Goal: Task Accomplishment & Management: Manage account settings

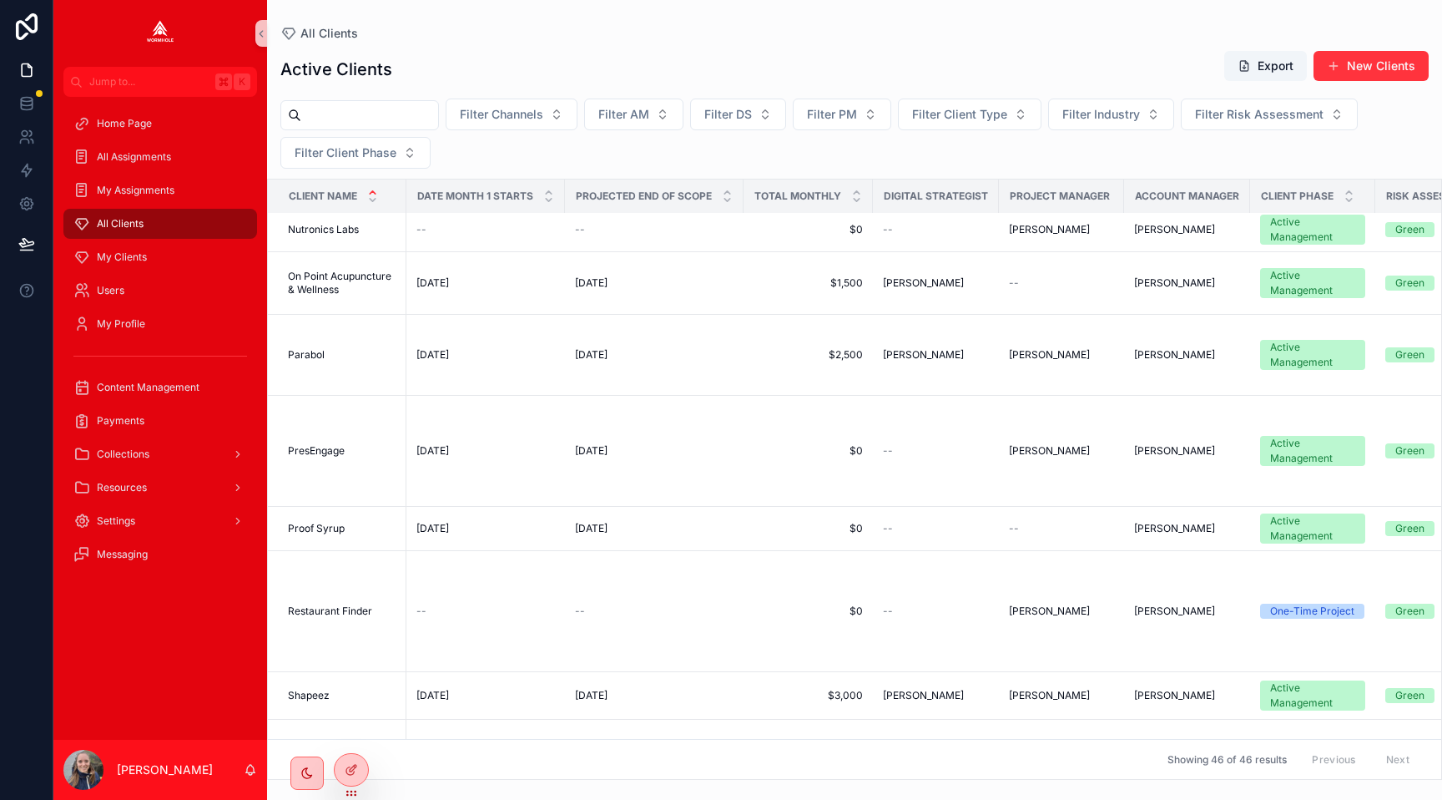
scroll to position [3199, 0]
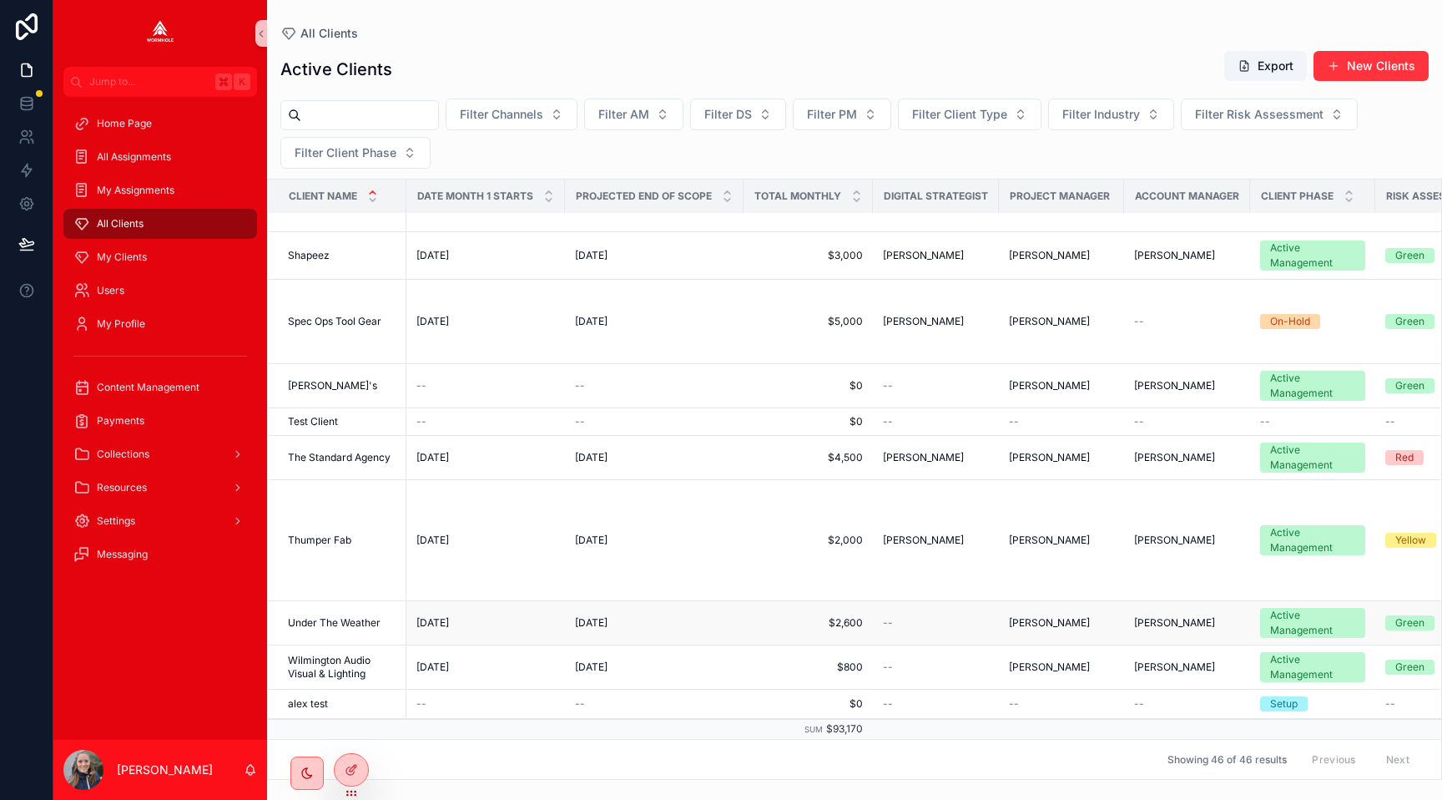
click at [355, 618] on span "Under The Weather" at bounding box center [334, 622] width 93 height 13
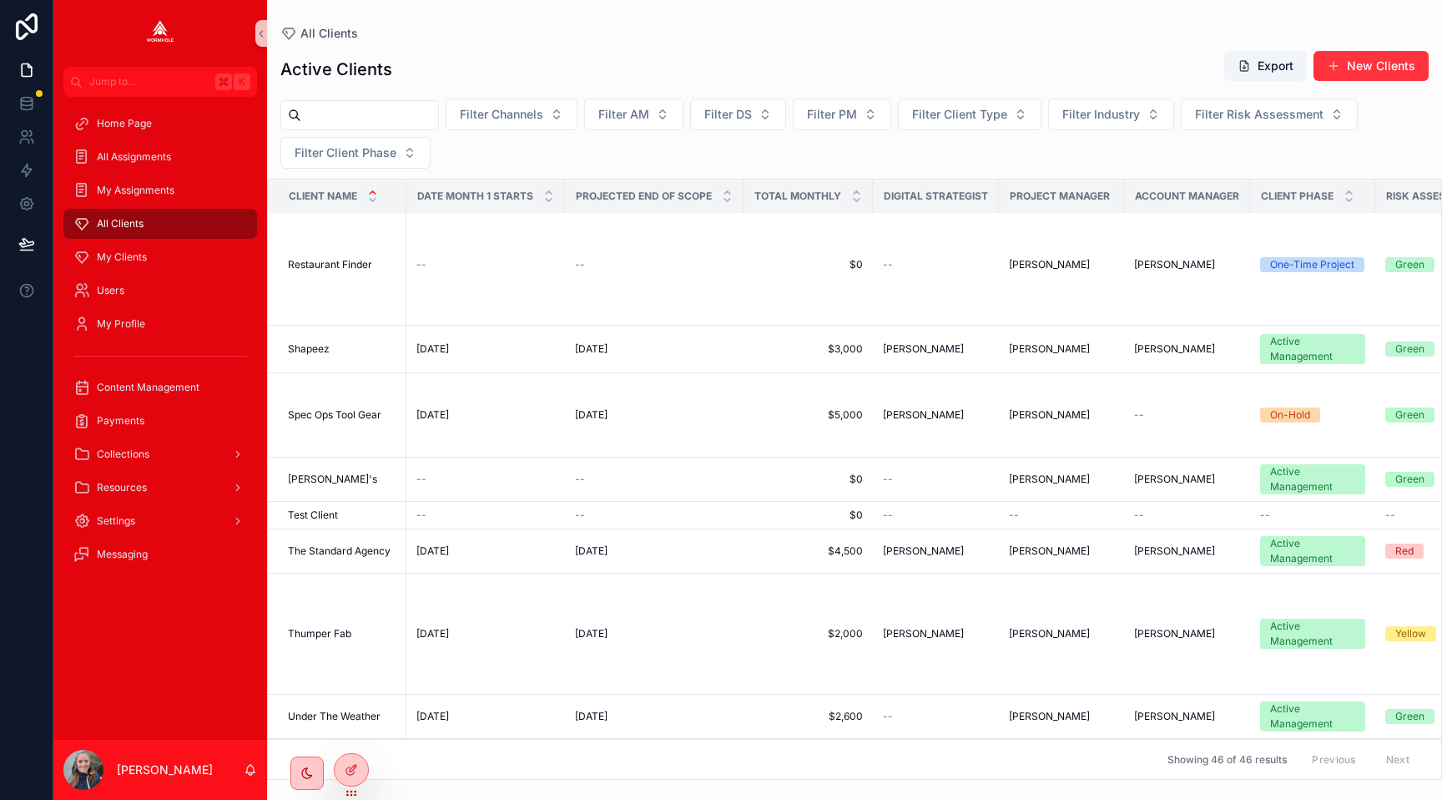
scroll to position [3087, 0]
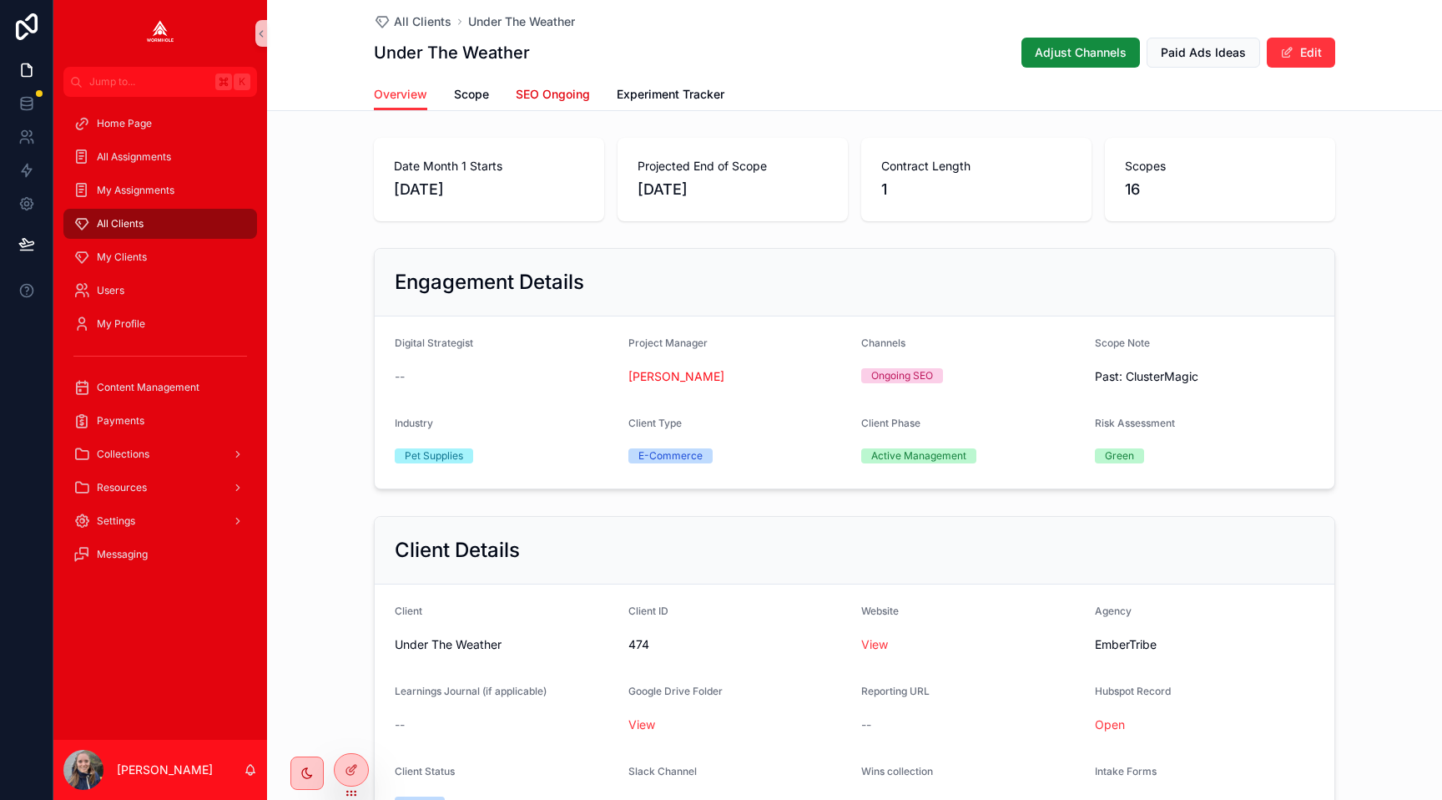
click at [528, 85] on link "SEO Ongoing" at bounding box center [553, 95] width 74 height 33
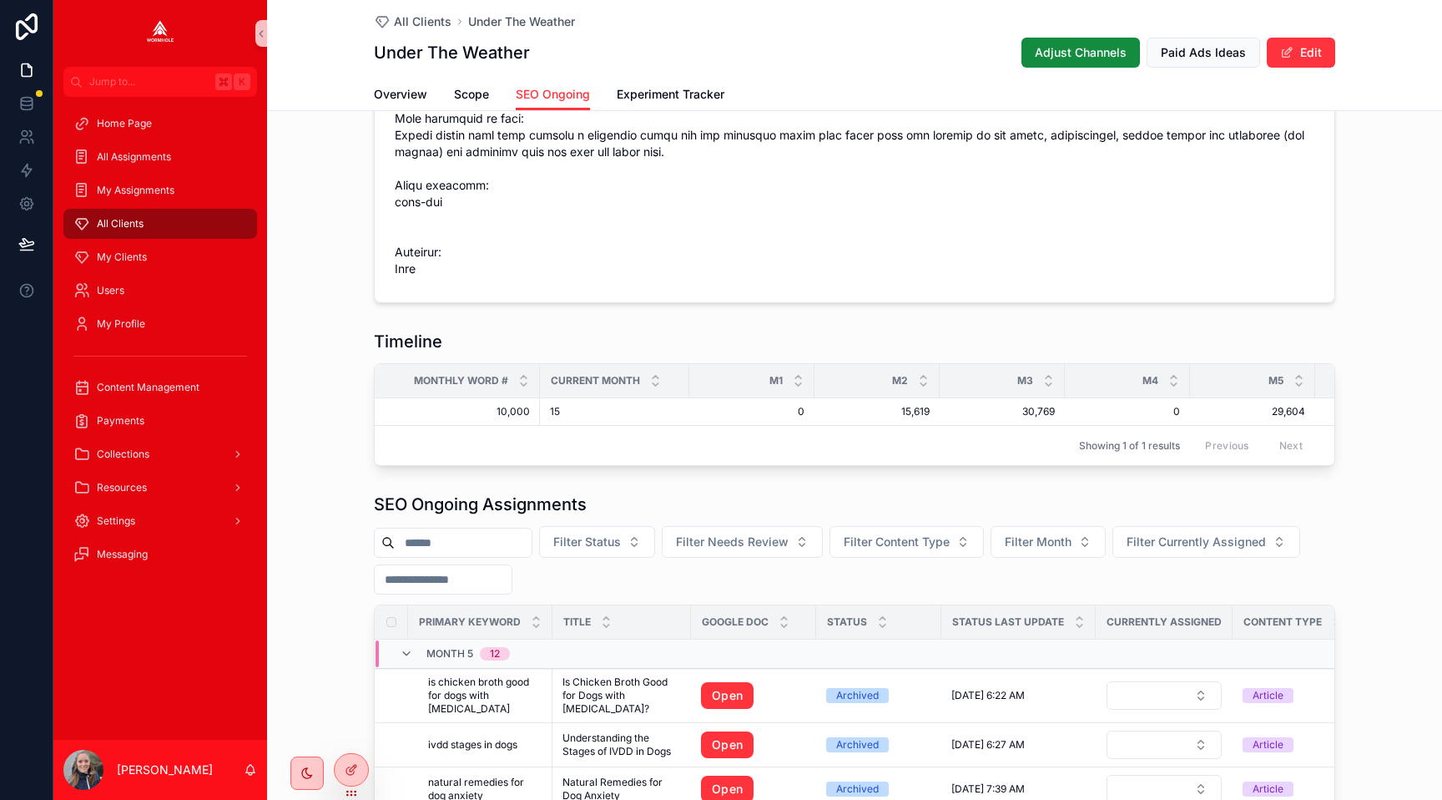
scroll to position [1159, 0]
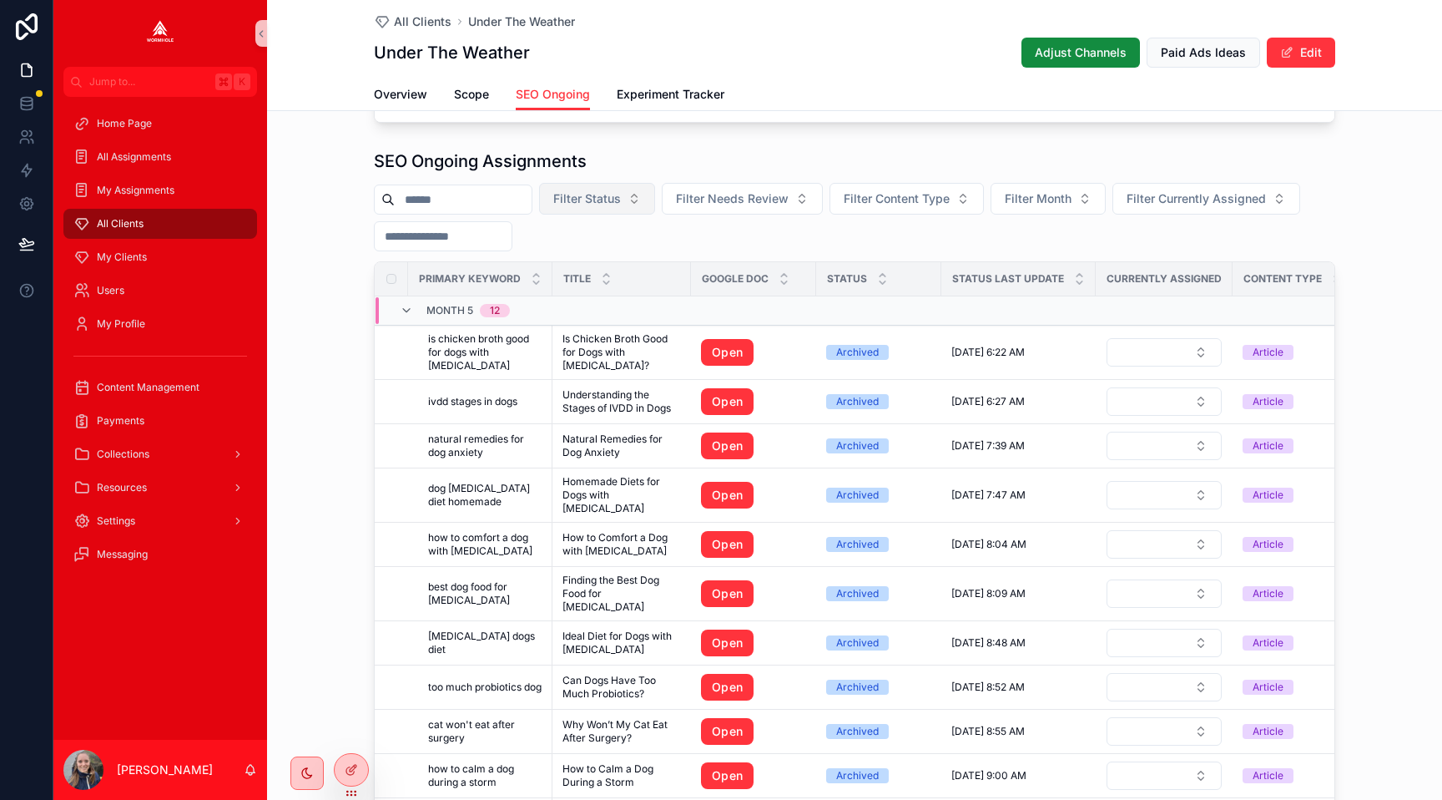
click at [621, 196] on span "Filter Status" at bounding box center [587, 198] width 68 height 17
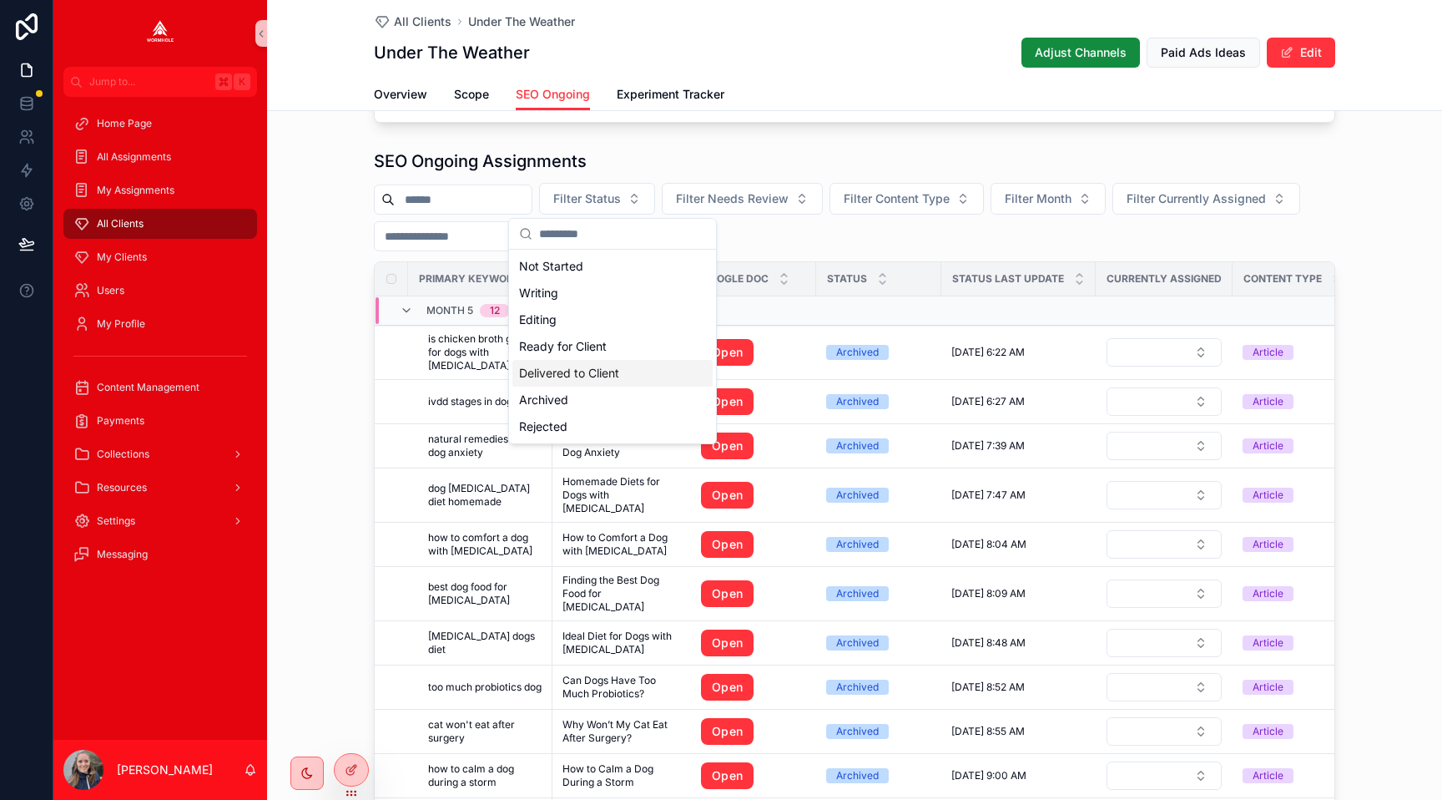
click at [614, 376] on div "Delivered to Client" at bounding box center [612, 373] width 200 height 27
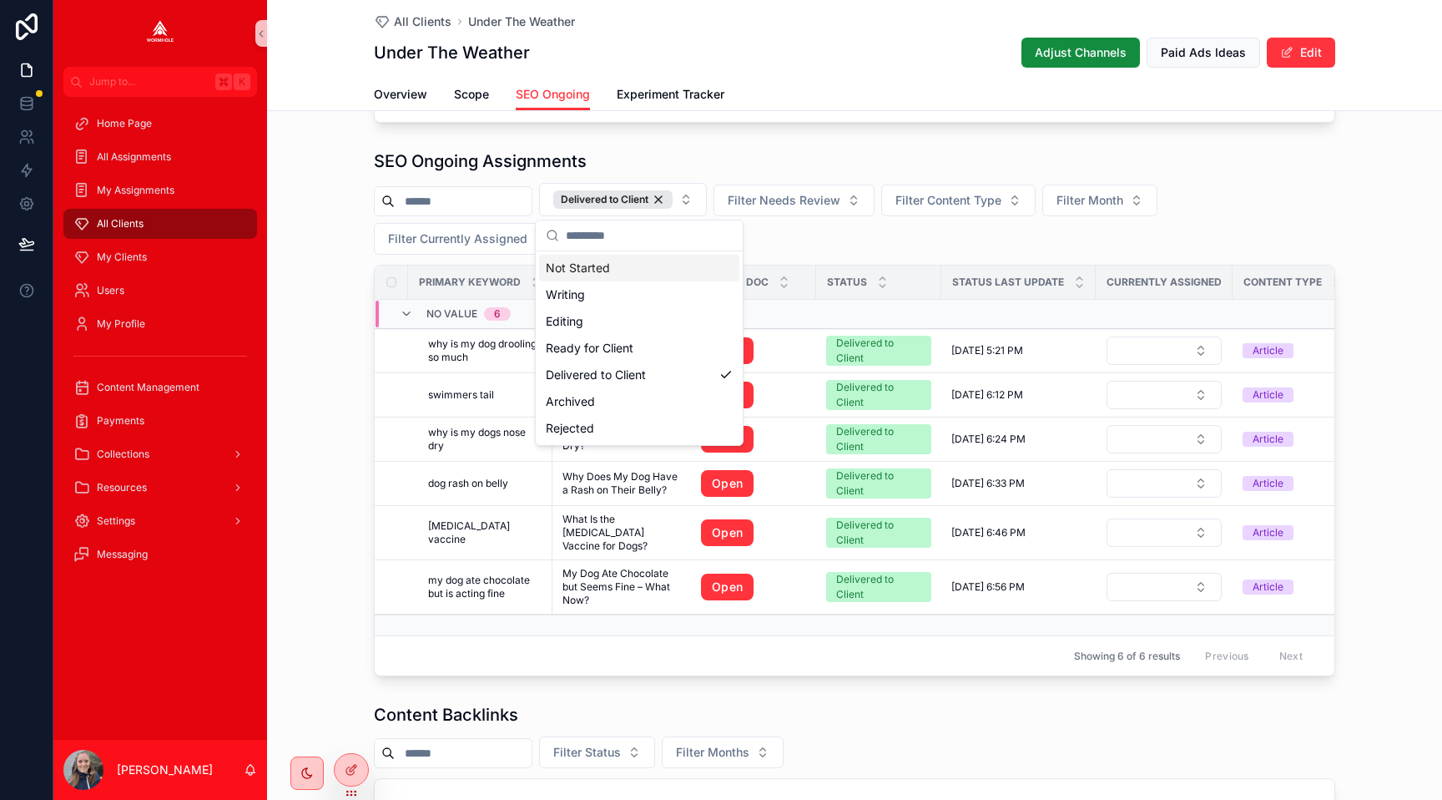
click at [824, 142] on div "Content Details Monthly Word Count (from Scope) 10,000 Monthly Backlink Count -…" at bounding box center [854, 357] width 1175 height 2769
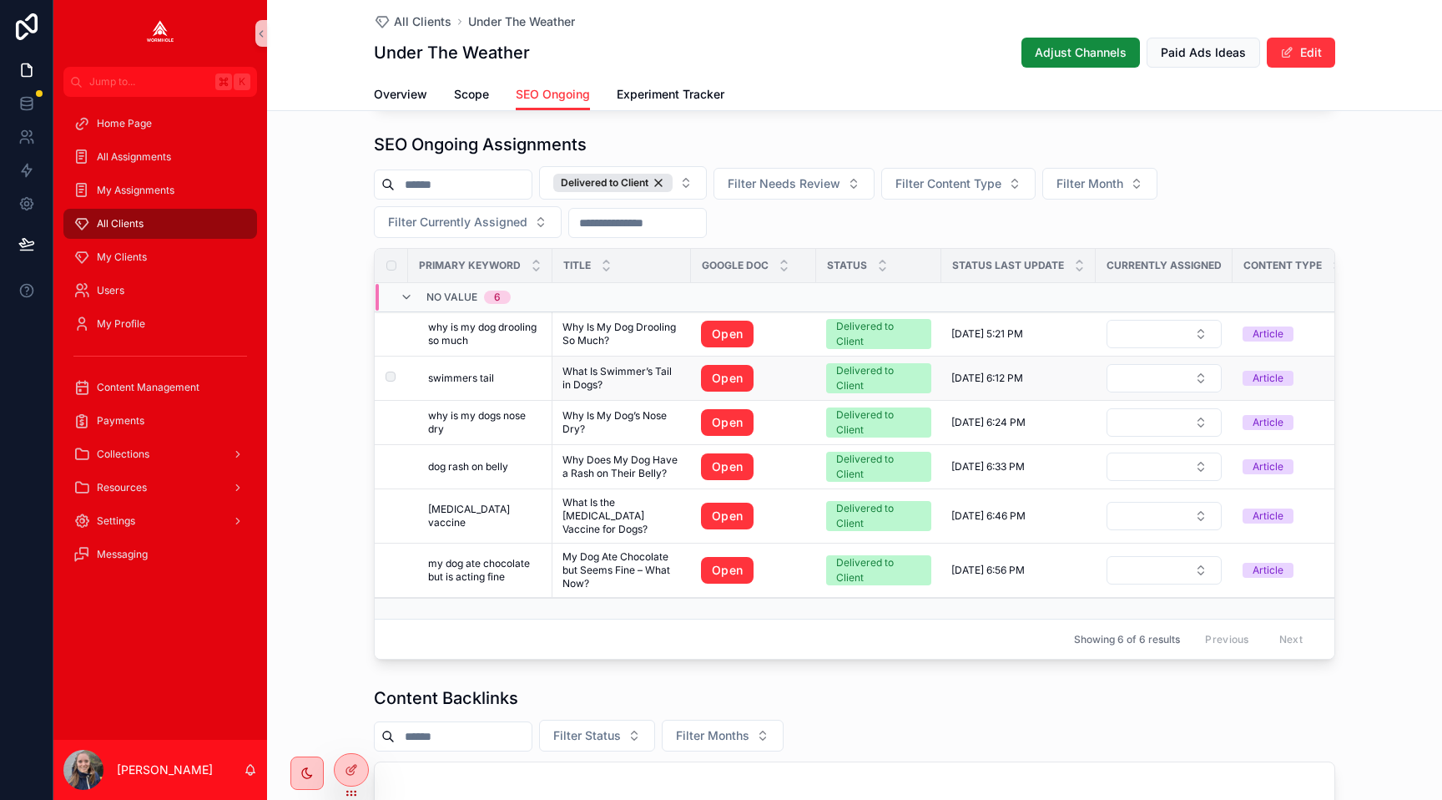
scroll to position [1173, 0]
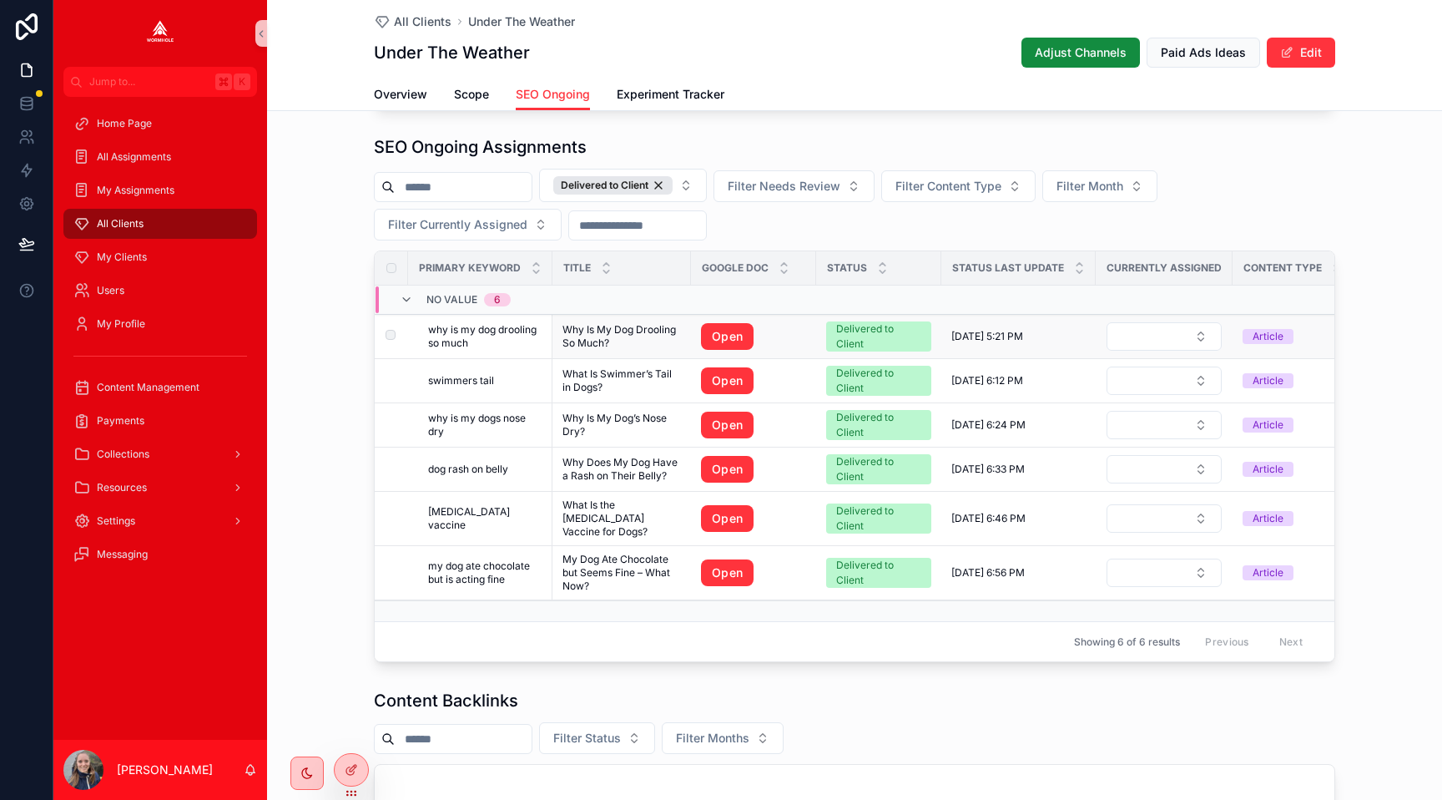
click at [629, 336] on span "Why Is My Dog Drooling So Much?" at bounding box center [622, 336] width 119 height 27
click at [704, 336] on link "Open" at bounding box center [727, 336] width 53 height 27
click at [636, 365] on td "What Is Swimmer’s Tail in Dogs? What Is Swimmer’s Tail in Dogs?" at bounding box center [622, 381] width 139 height 44
click at [634, 371] on span "What Is Swimmer’s Tail in Dogs?" at bounding box center [622, 380] width 119 height 27
click at [720, 382] on link "Open" at bounding box center [727, 380] width 53 height 27
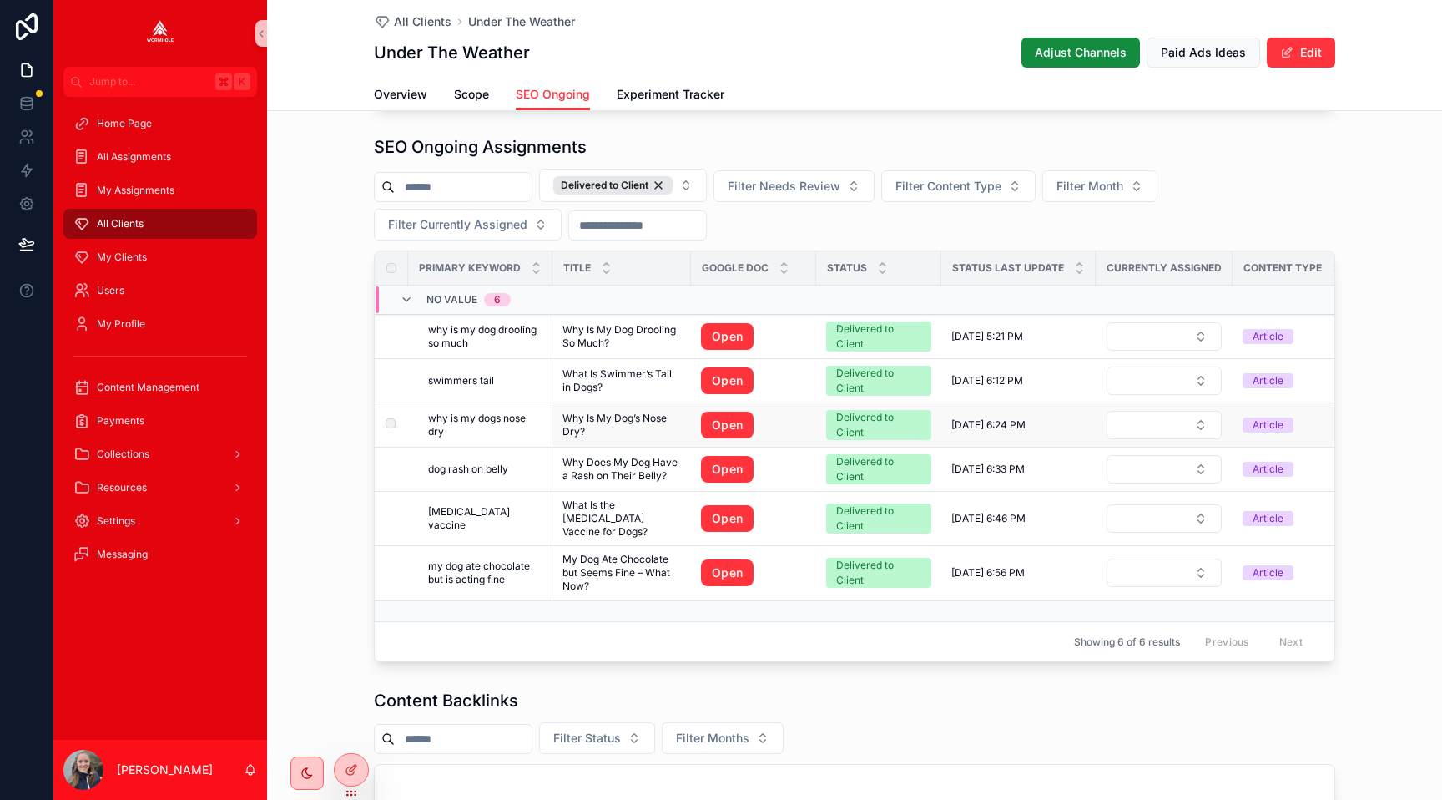
click at [635, 419] on span "Why Is My Dog’s Nose Dry?" at bounding box center [622, 424] width 119 height 27
click at [716, 419] on link "Open" at bounding box center [727, 424] width 53 height 27
click at [649, 462] on span "Why Does My Dog Have a Rash on Their Belly?" at bounding box center [622, 469] width 119 height 27
click at [711, 462] on link "Open" at bounding box center [727, 469] width 53 height 27
click at [626, 500] on span "What Is the Bordetella Vaccine for Dogs?" at bounding box center [622, 518] width 119 height 40
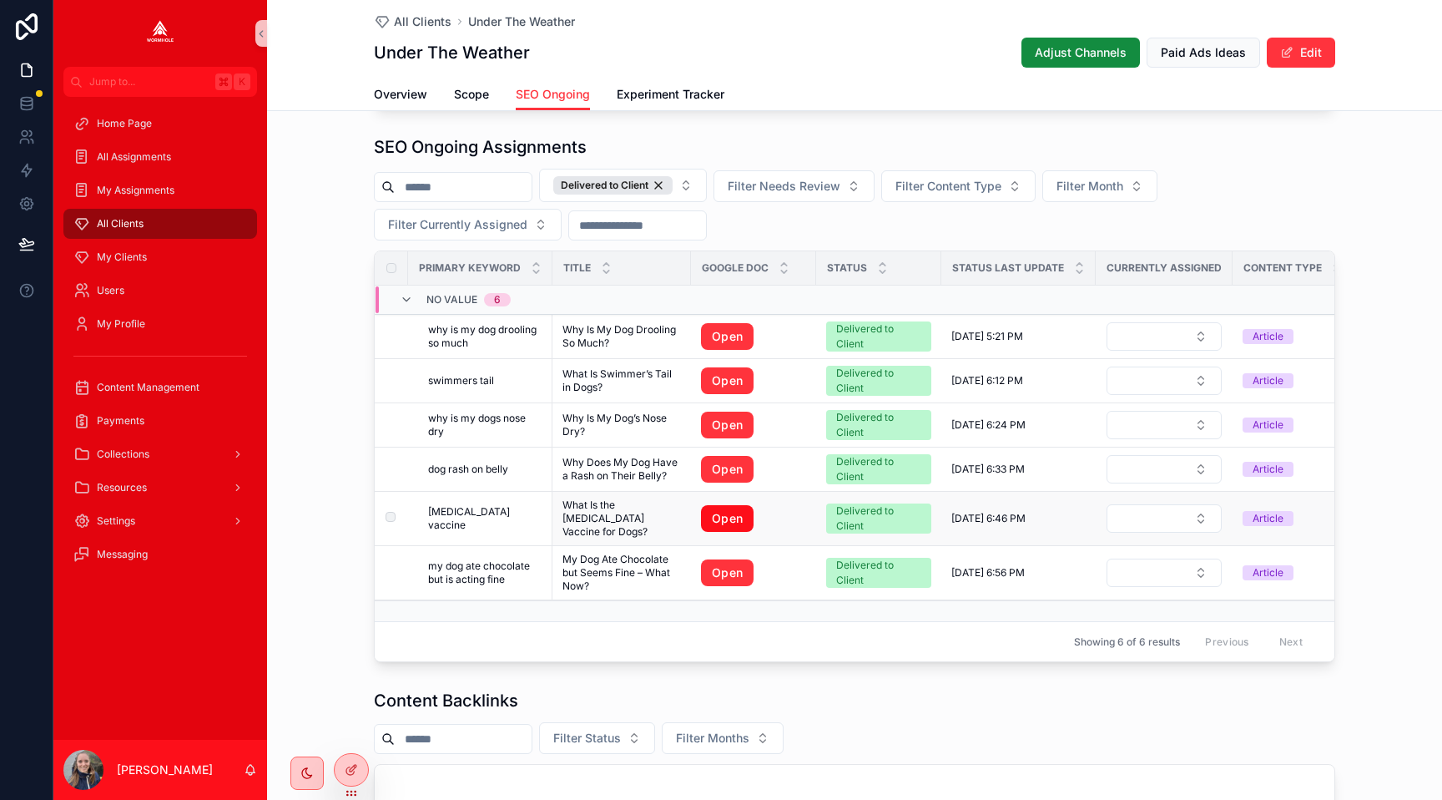
click at [727, 505] on link "Open" at bounding box center [727, 518] width 53 height 27
click at [643, 553] on span "My Dog Ate Chocolate but Seems Fine – What Now?" at bounding box center [622, 573] width 119 height 40
click at [712, 559] on link "Open" at bounding box center [727, 572] width 53 height 27
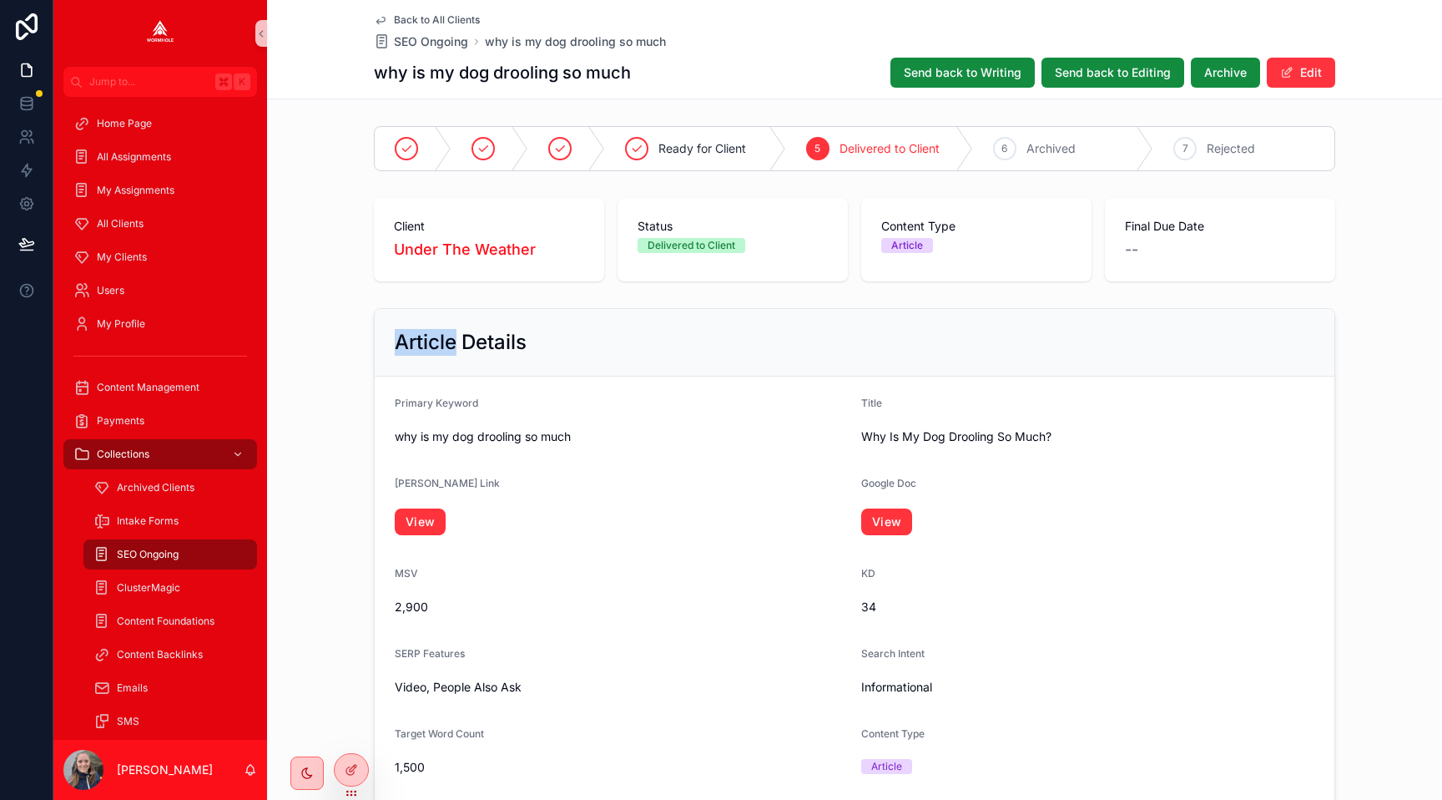
drag, startPoint x: 541, startPoint y: 406, endPoint x: 883, endPoint y: 326, distance: 351.5
click at [883, 326] on div "Article Details" at bounding box center [855, 343] width 960 height 68
click at [789, 525] on span "View" at bounding box center [621, 521] width 453 height 27
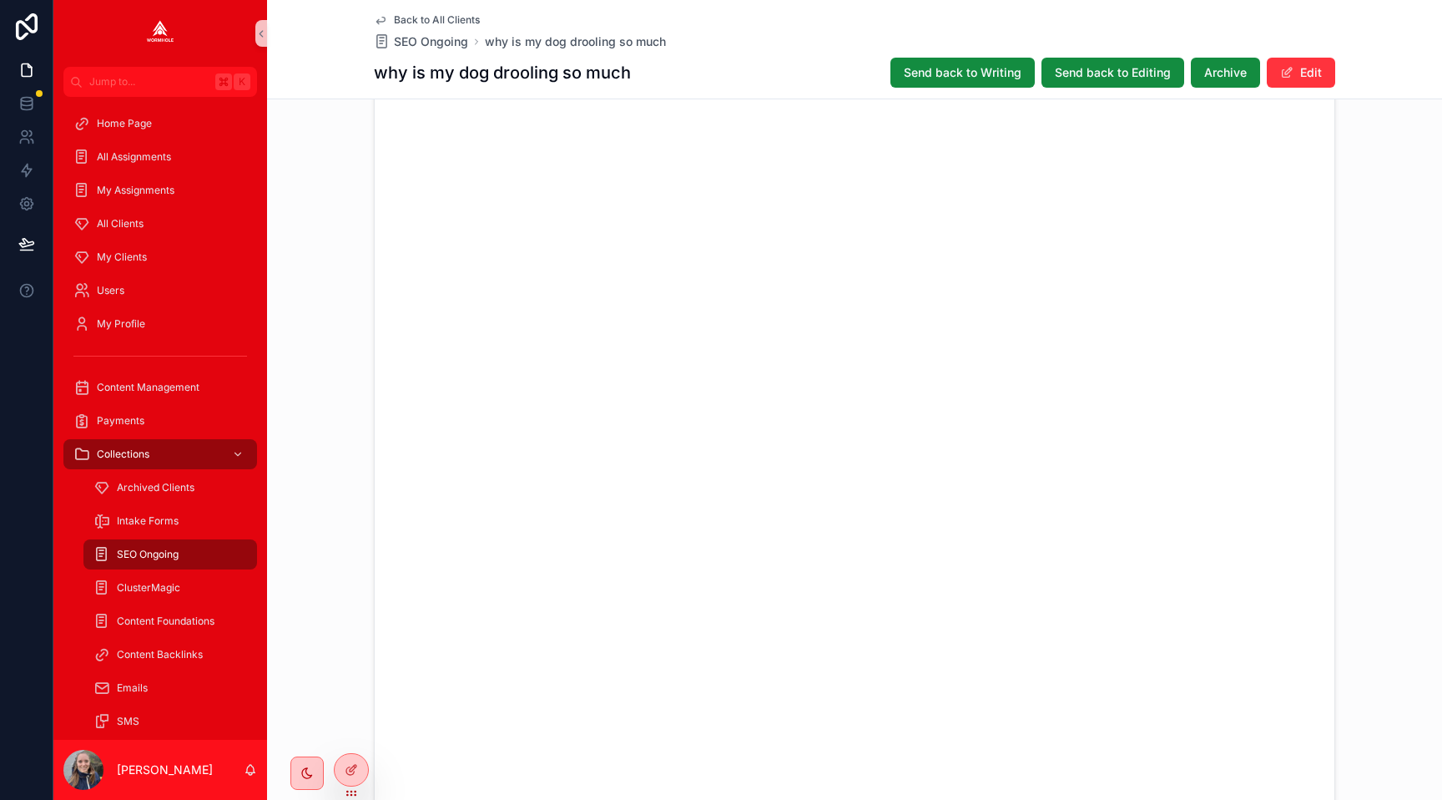
scroll to position [2103, 0]
click at [1206, 73] on span "Archive" at bounding box center [1225, 72] width 43 height 17
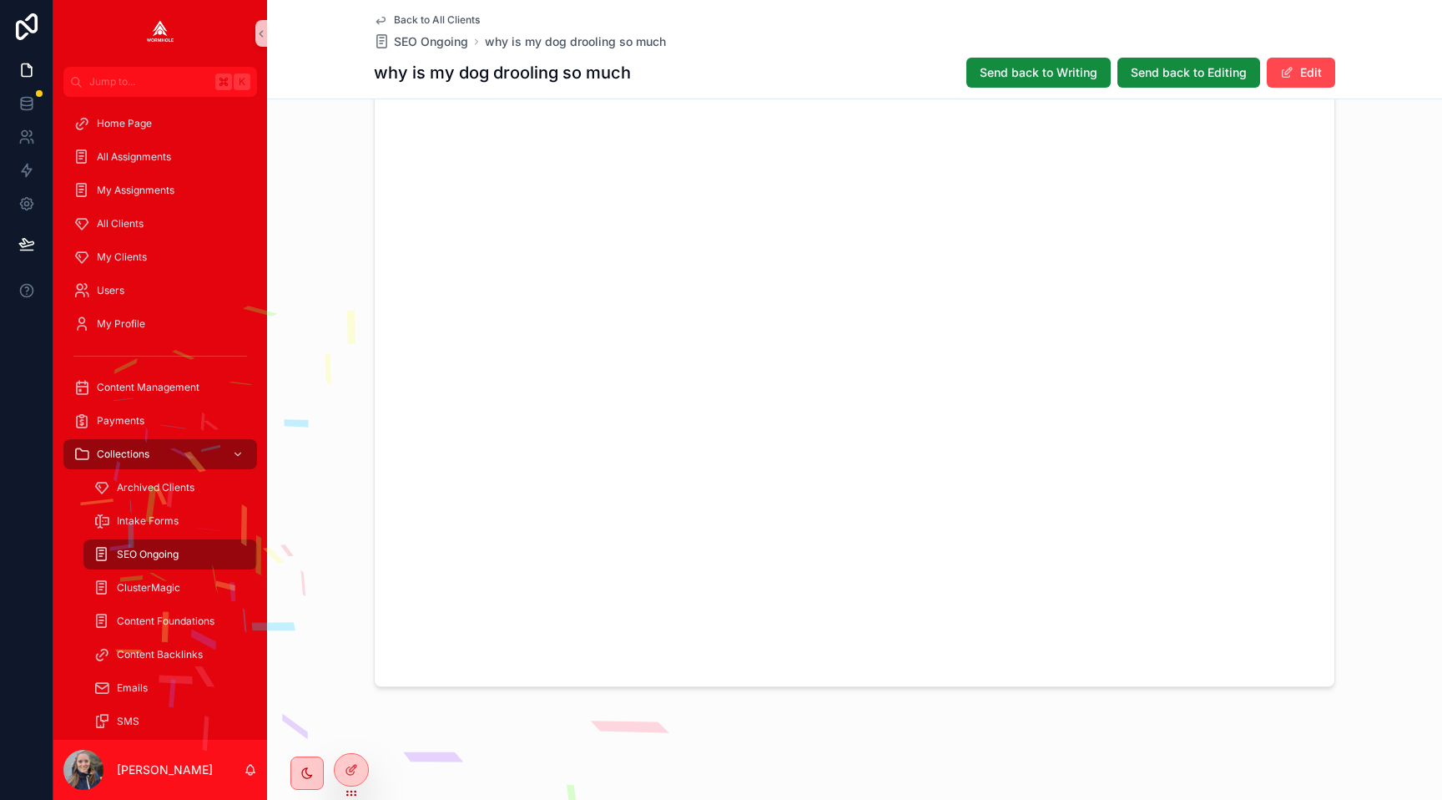
click at [1325, 71] on button "Edit" at bounding box center [1301, 73] width 68 height 30
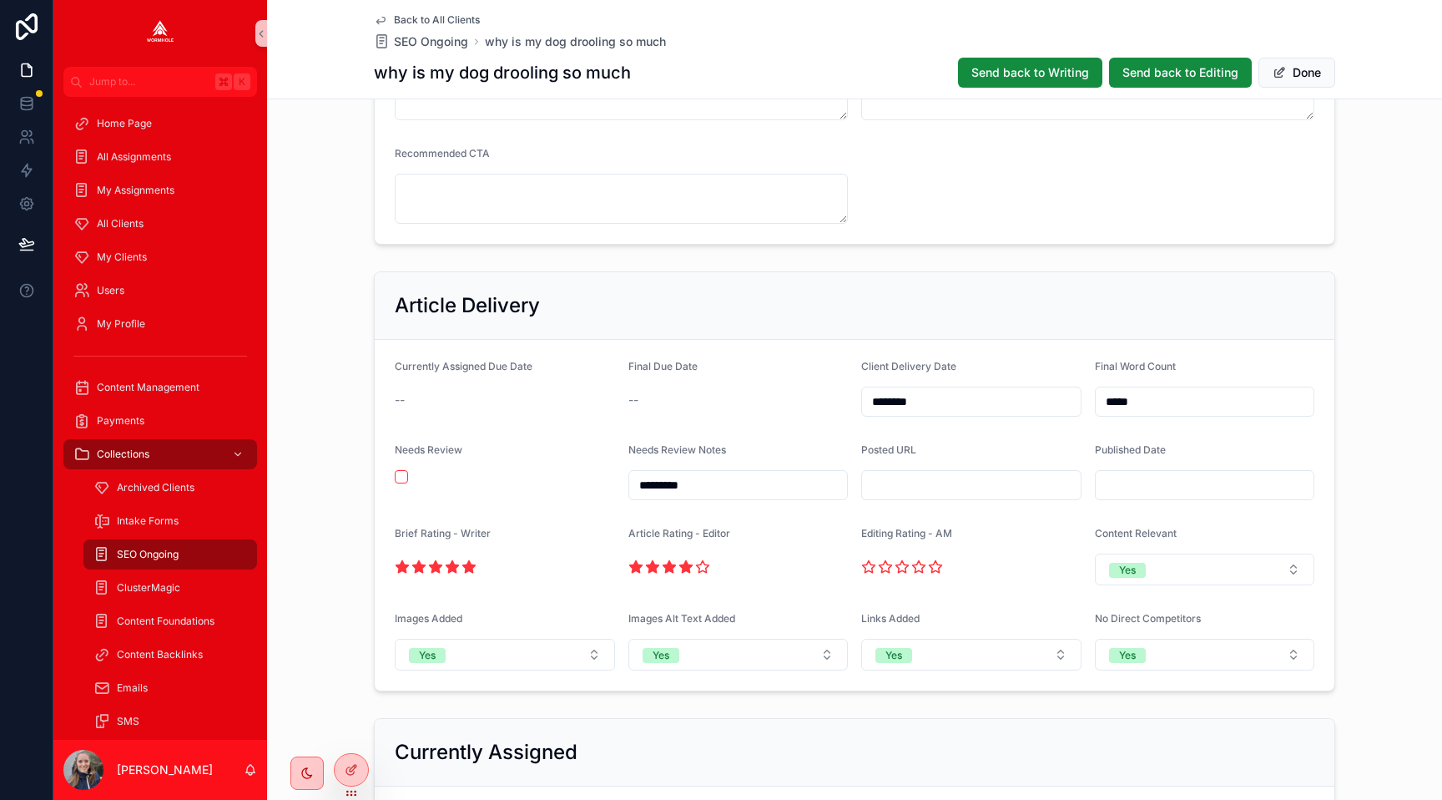
scroll to position [991, 0]
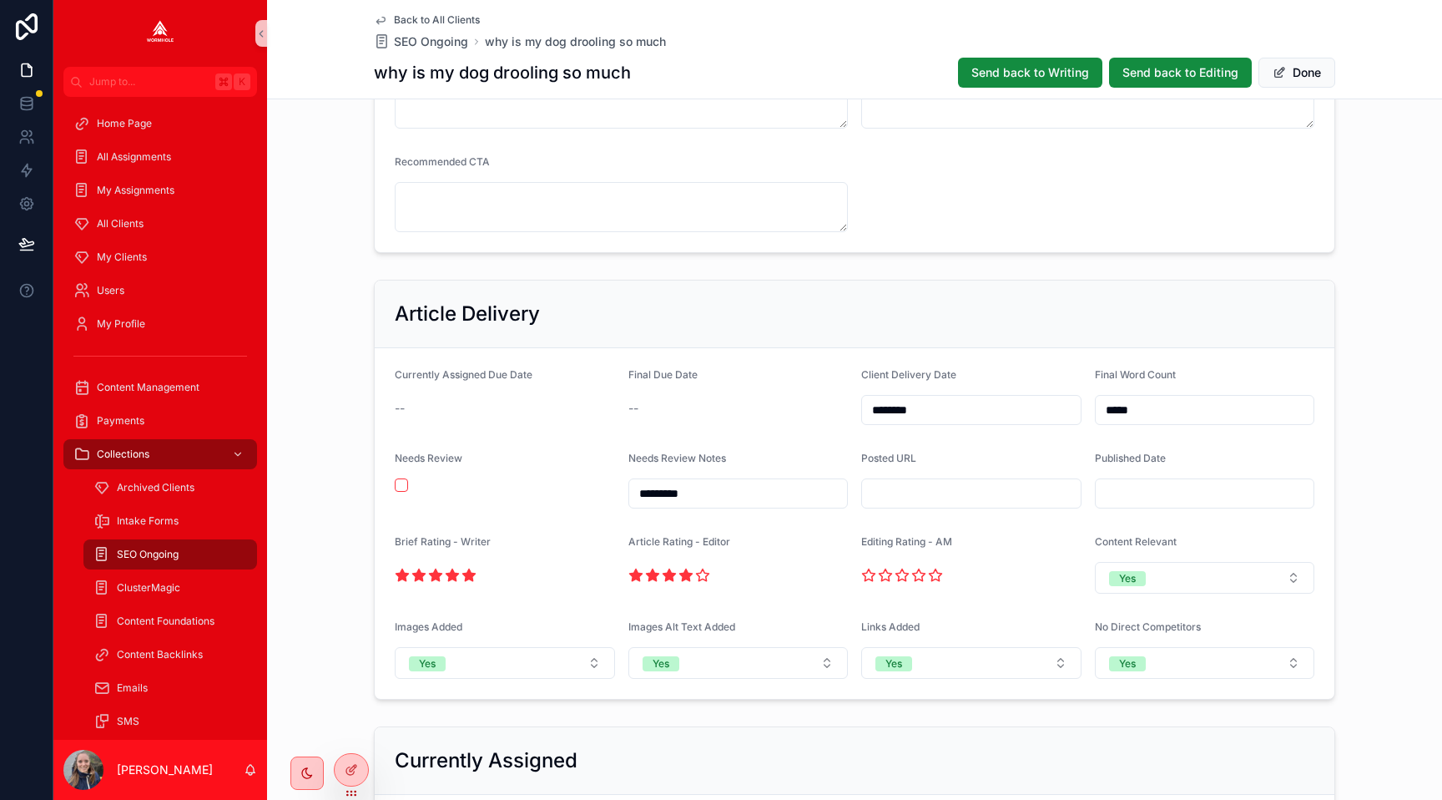
click at [894, 495] on input "scrollable content" at bounding box center [971, 493] width 219 height 23
paste input "**********"
type input "**********"
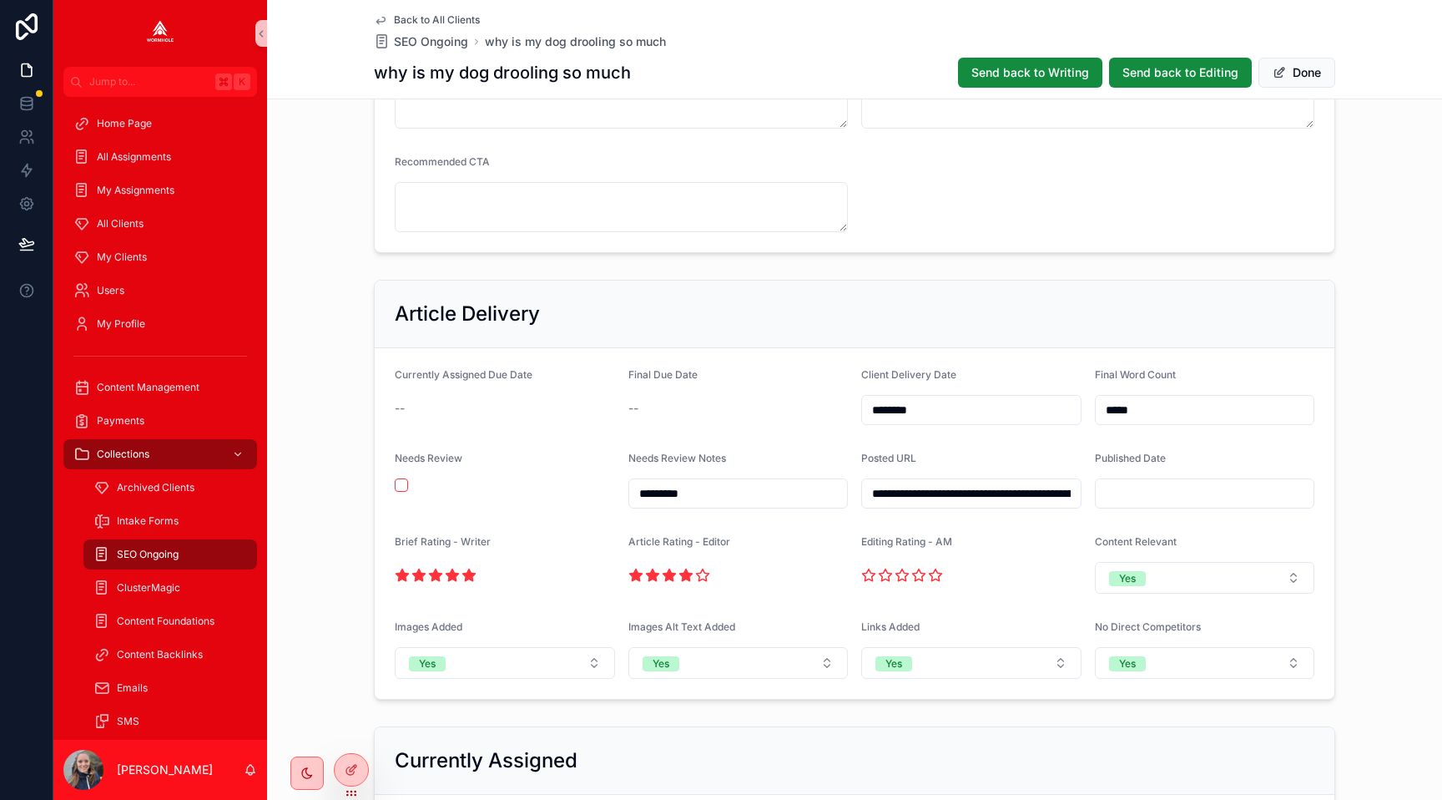
click at [940, 436] on form "**********" at bounding box center [855, 523] width 960 height 351
click at [1363, 52] on div "Back to All Clients SEO Ongoing why is my dog drooling so much why is my dog dr…" at bounding box center [854, 49] width 1175 height 99
click at [1319, 64] on button "Done" at bounding box center [1297, 73] width 77 height 30
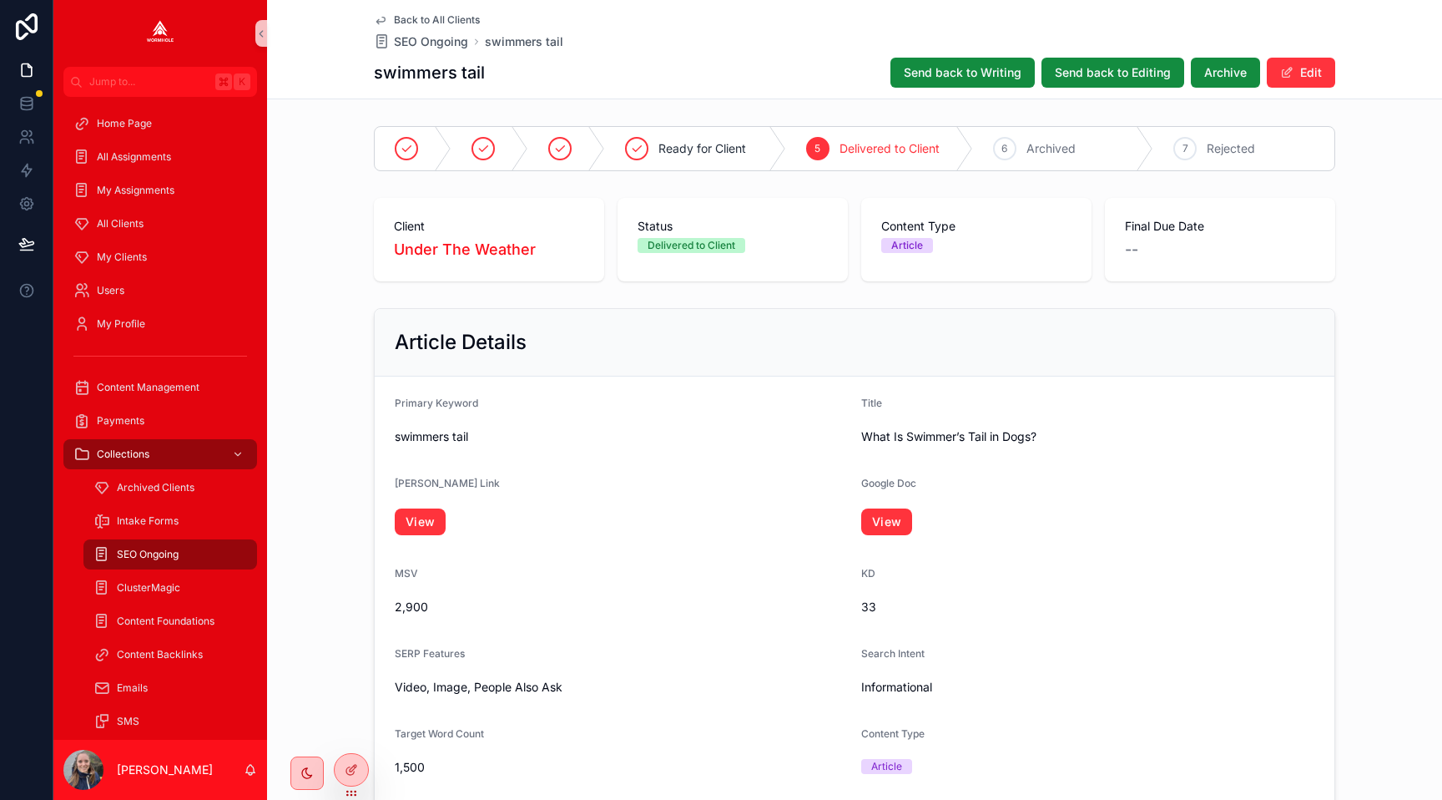
scroll to position [1589, 0]
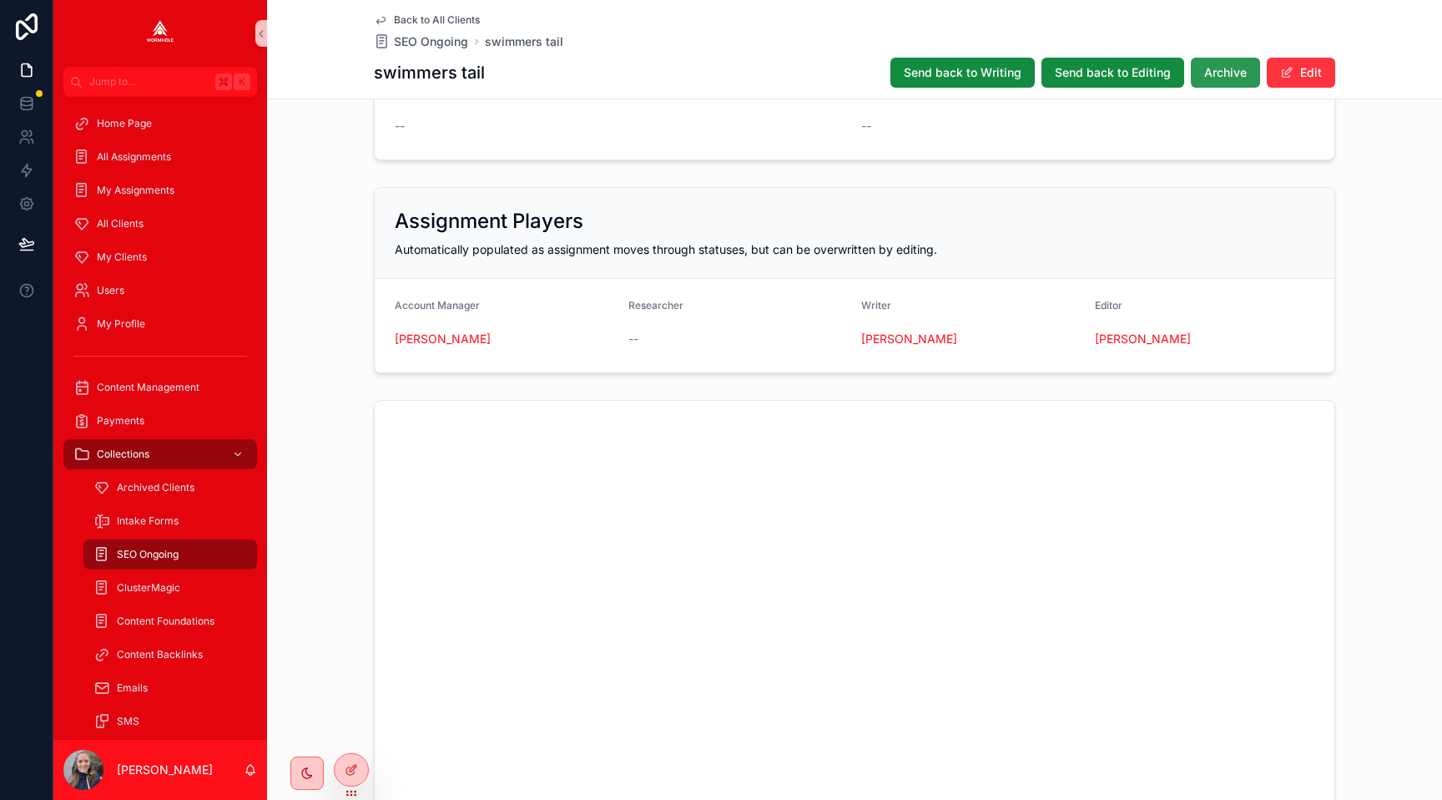
click at [1239, 75] on span "Archive" at bounding box center [1225, 72] width 43 height 17
click at [1292, 71] on span "scrollable content" at bounding box center [1286, 72] width 13 height 13
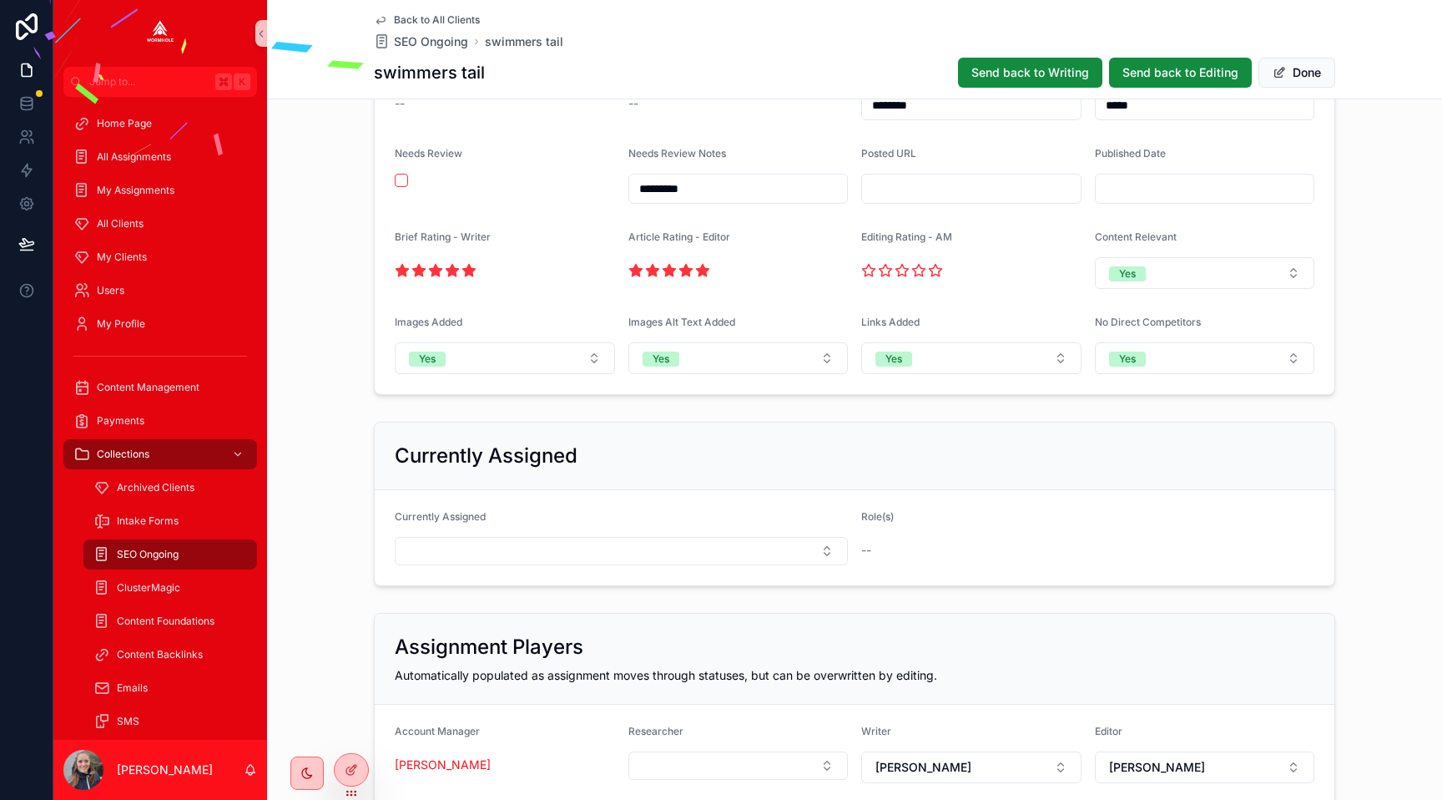
scroll to position [1280, 0]
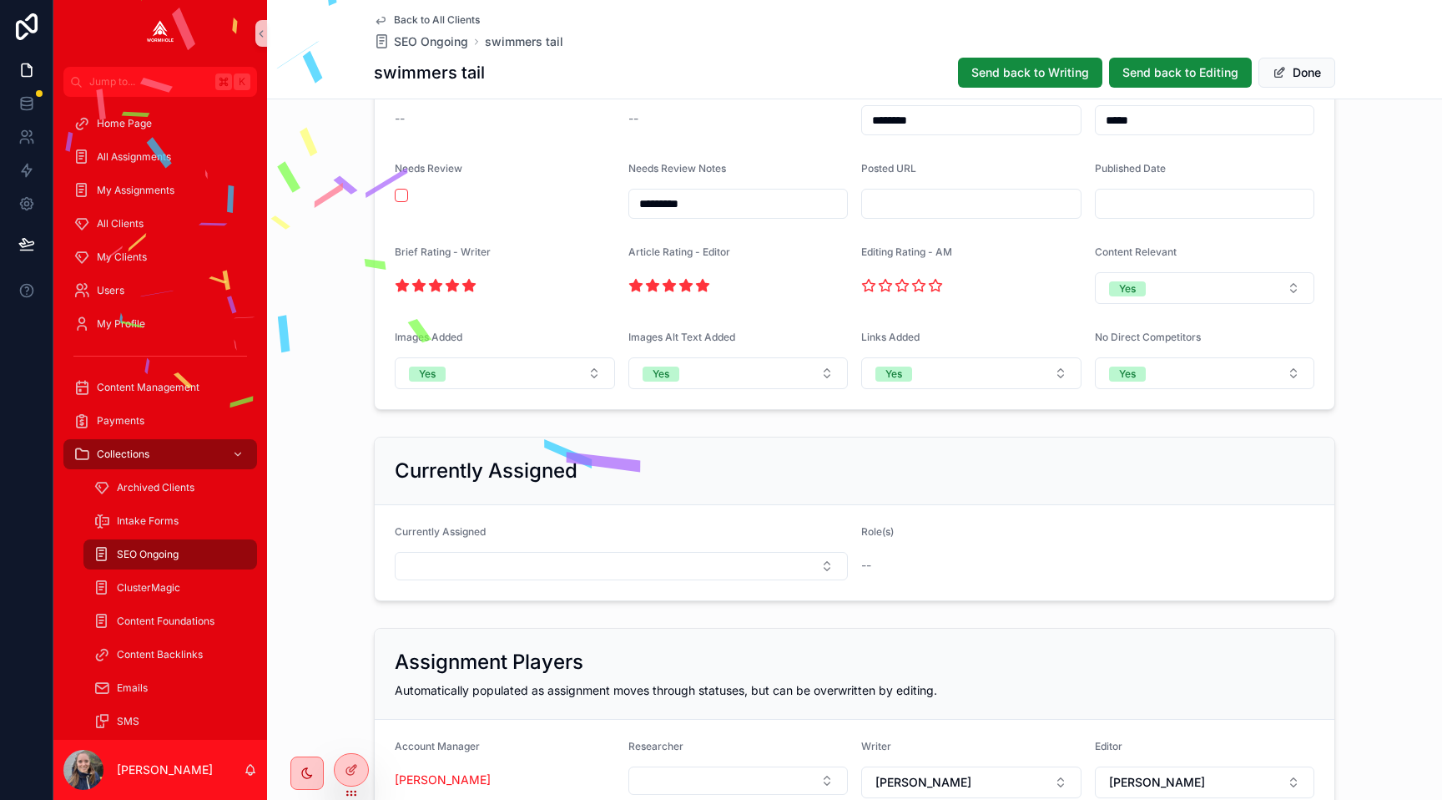
click at [933, 209] on input "scrollable content" at bounding box center [971, 203] width 219 height 23
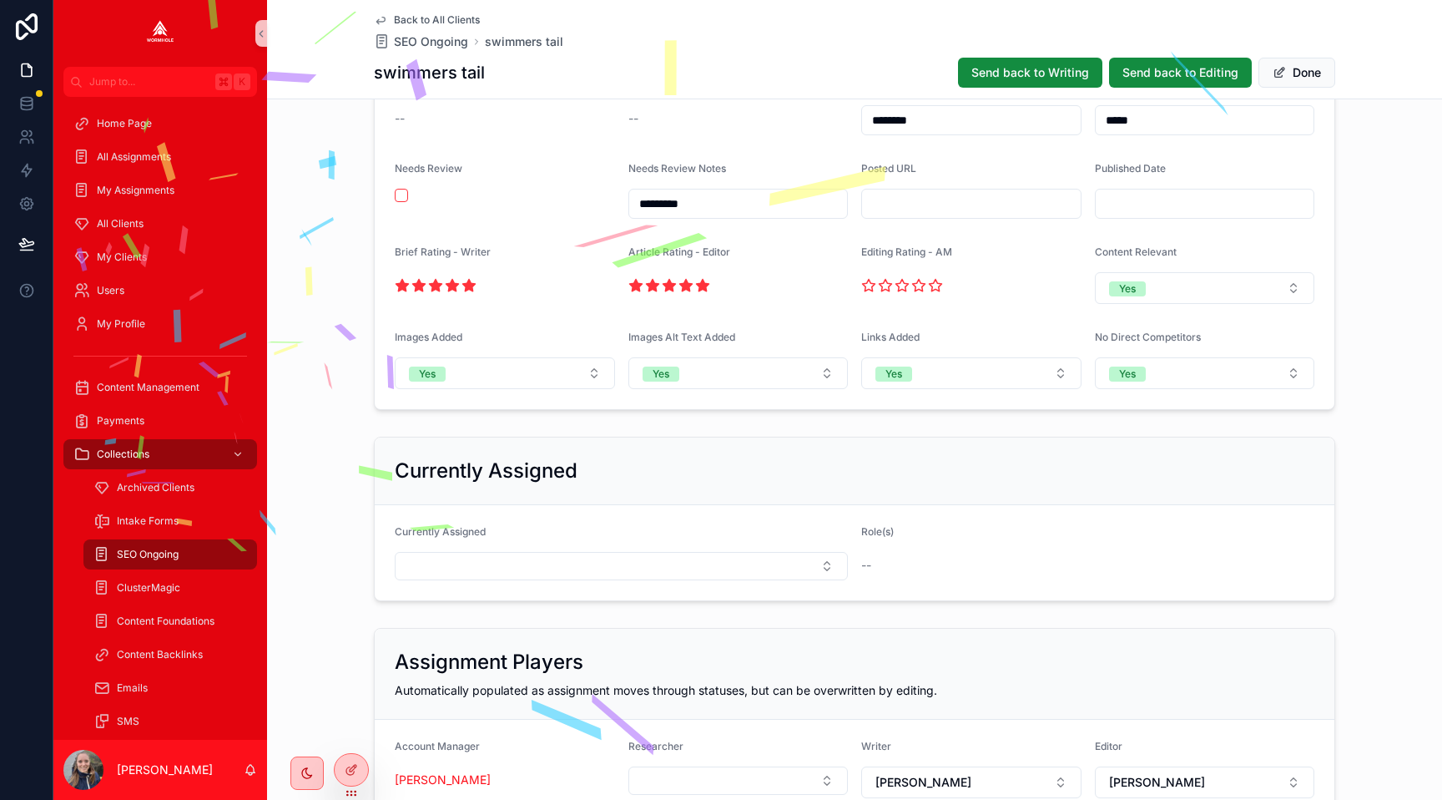
paste input "**********"
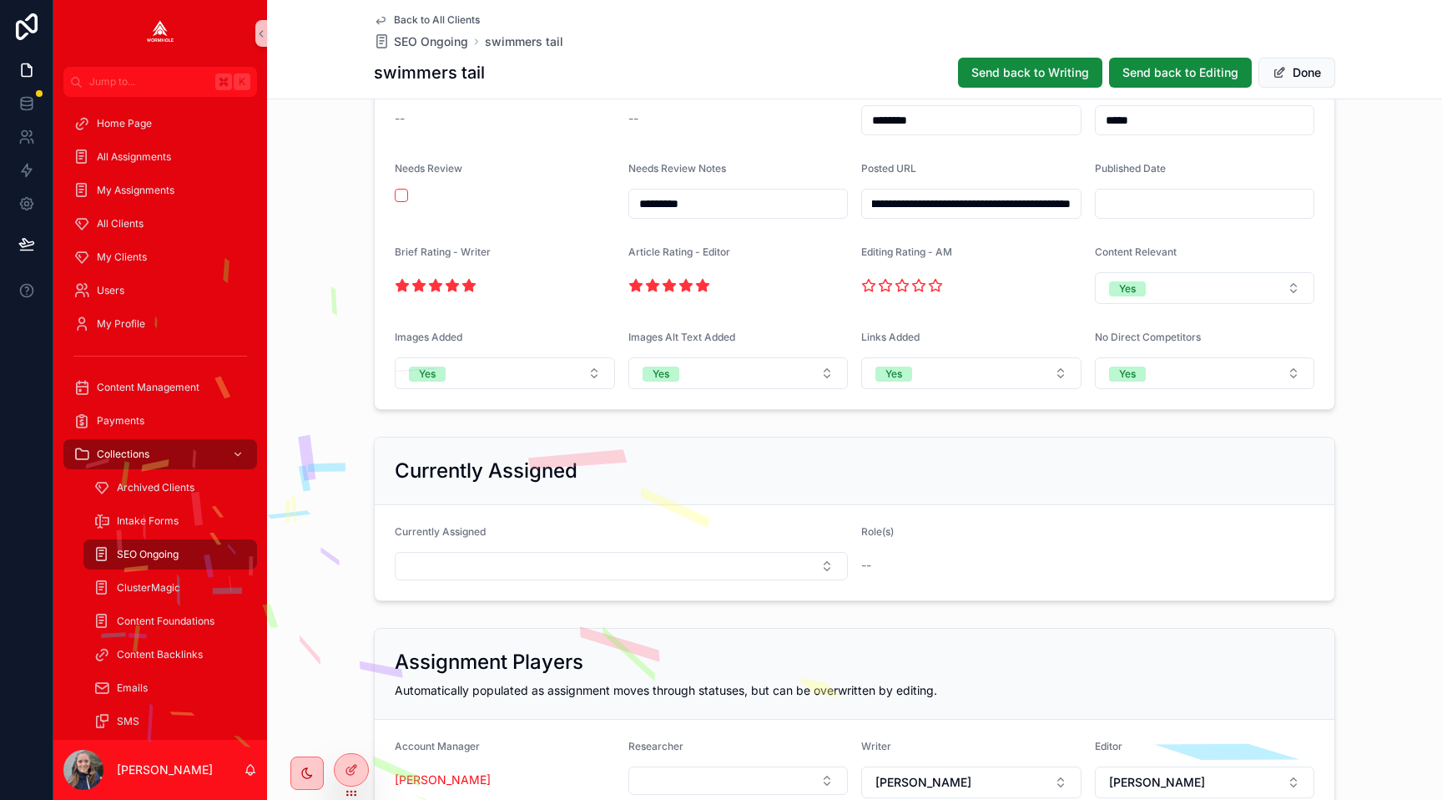
type input "**********"
click at [1391, 232] on div "**********" at bounding box center [854, 199] width 1175 height 433
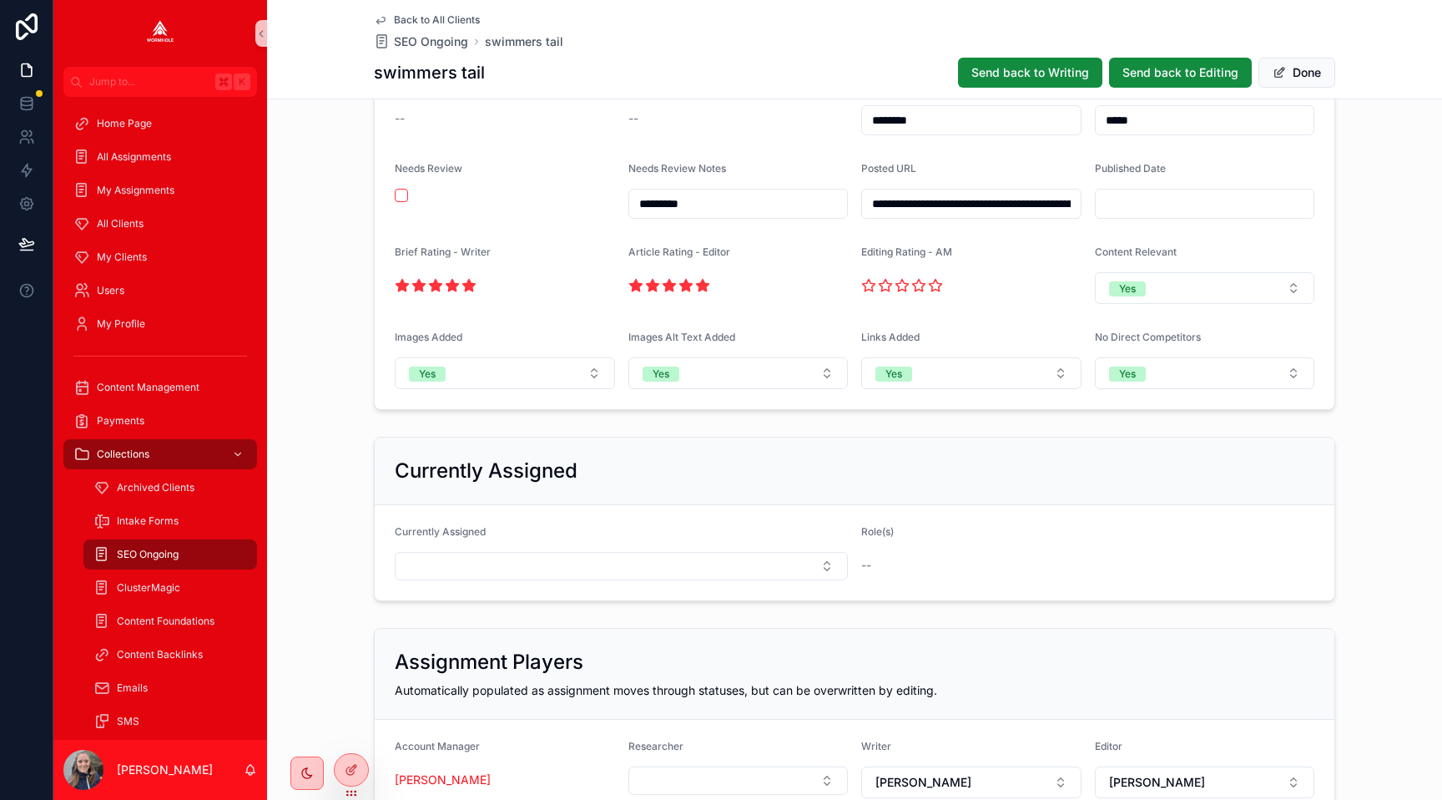
click at [1284, 63] on button "Done" at bounding box center [1297, 73] width 77 height 30
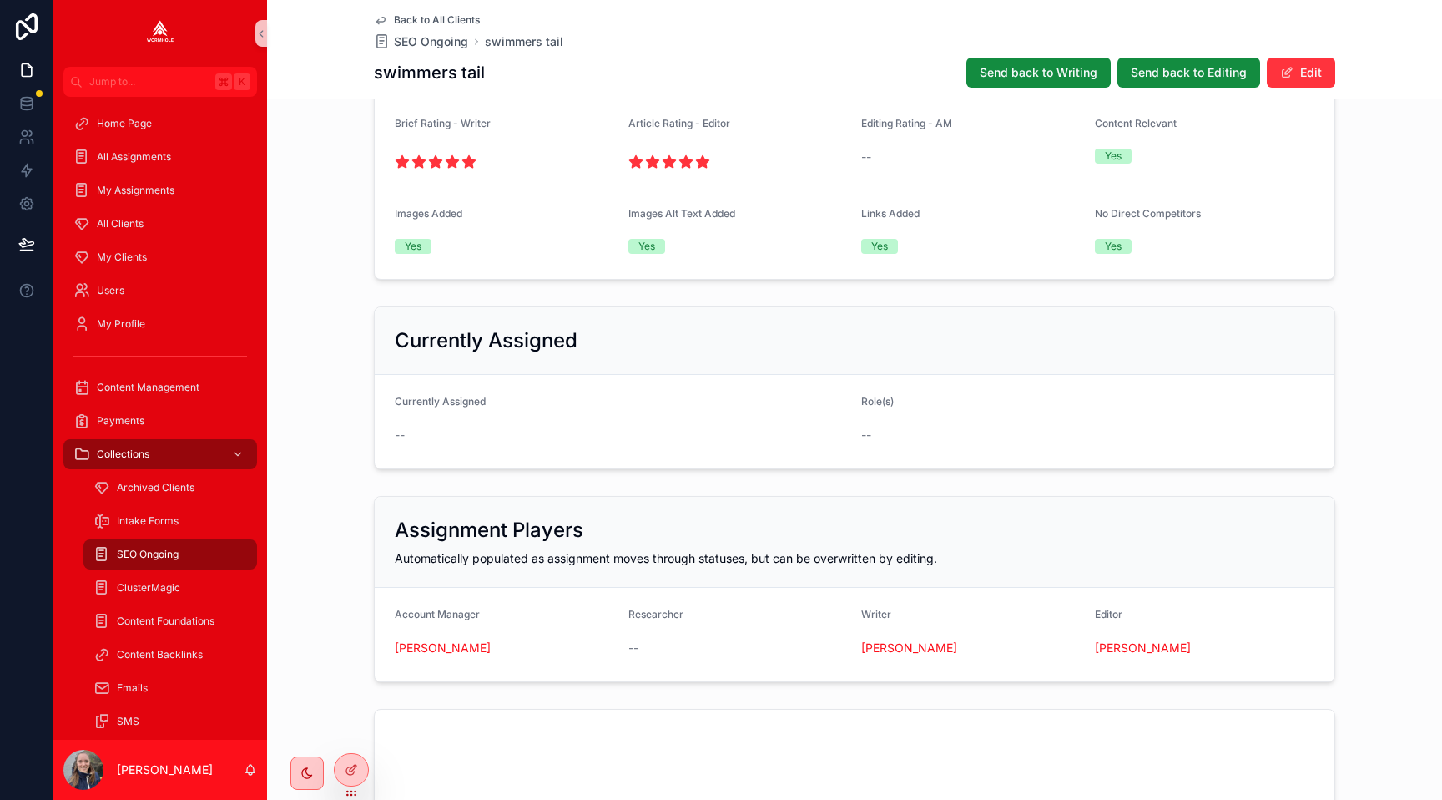
scroll to position [1159, 0]
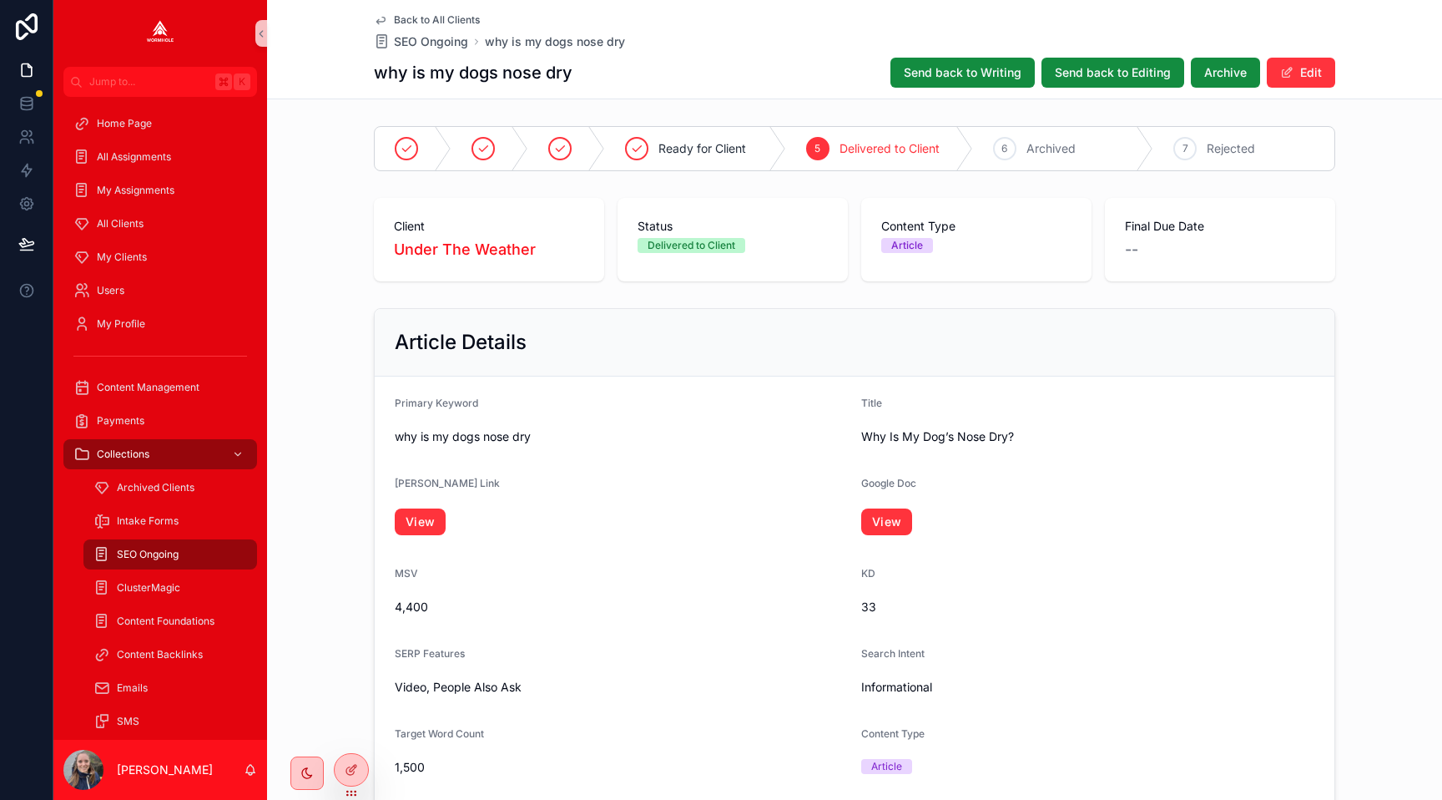
scroll to position [1589, 0]
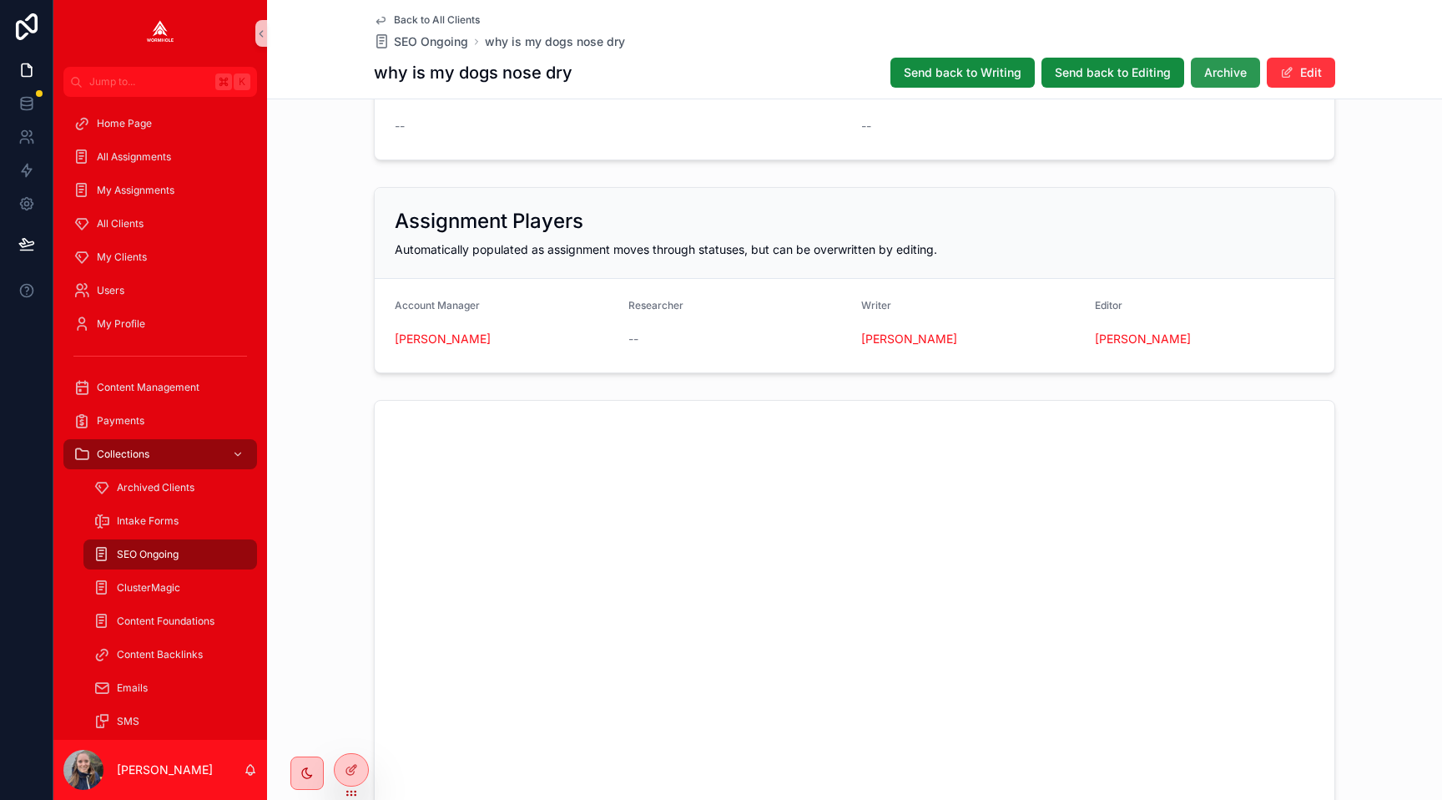
click at [1212, 65] on span "Archive" at bounding box center [1225, 72] width 43 height 17
click at [1315, 63] on button "Edit" at bounding box center [1301, 73] width 68 height 30
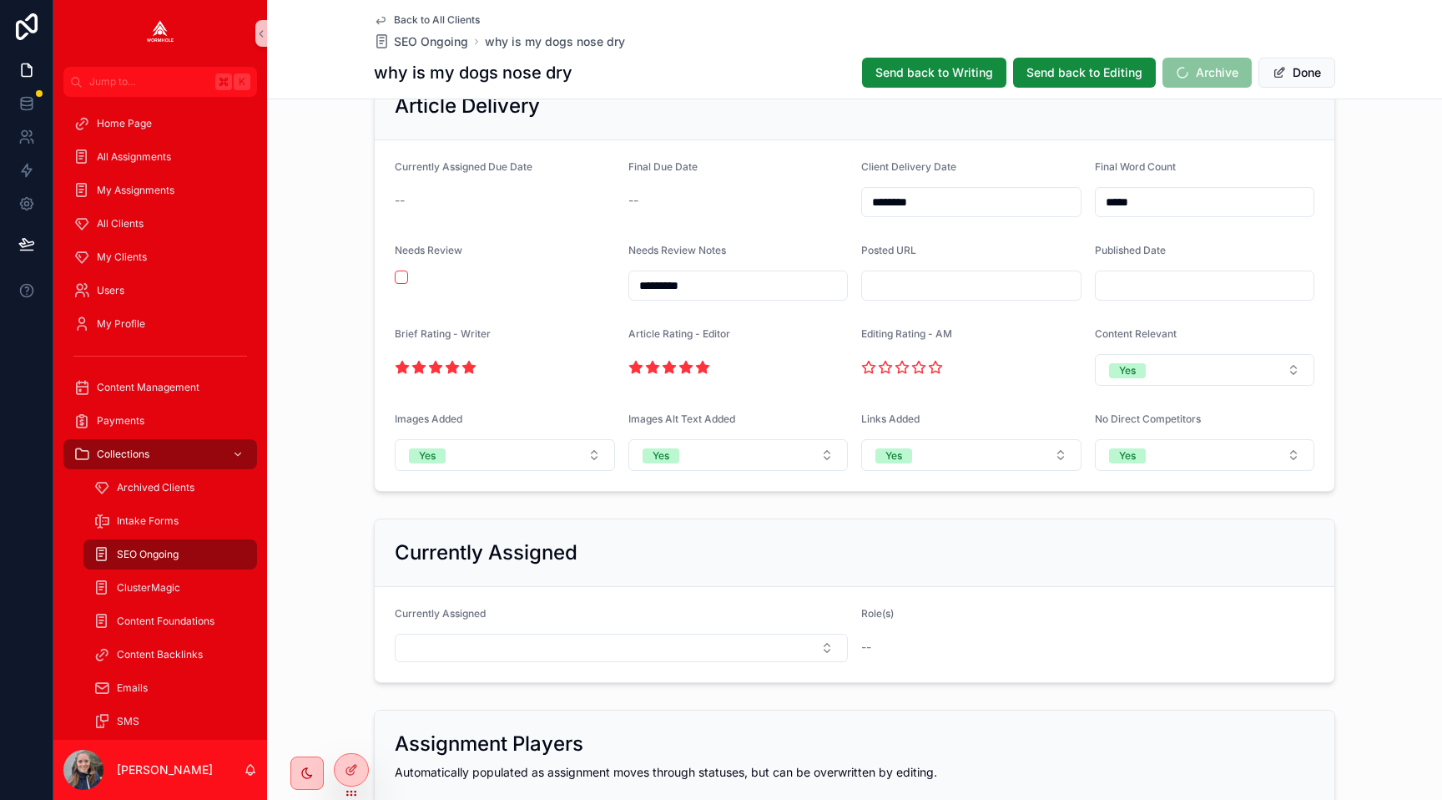
scroll to position [1185, 0]
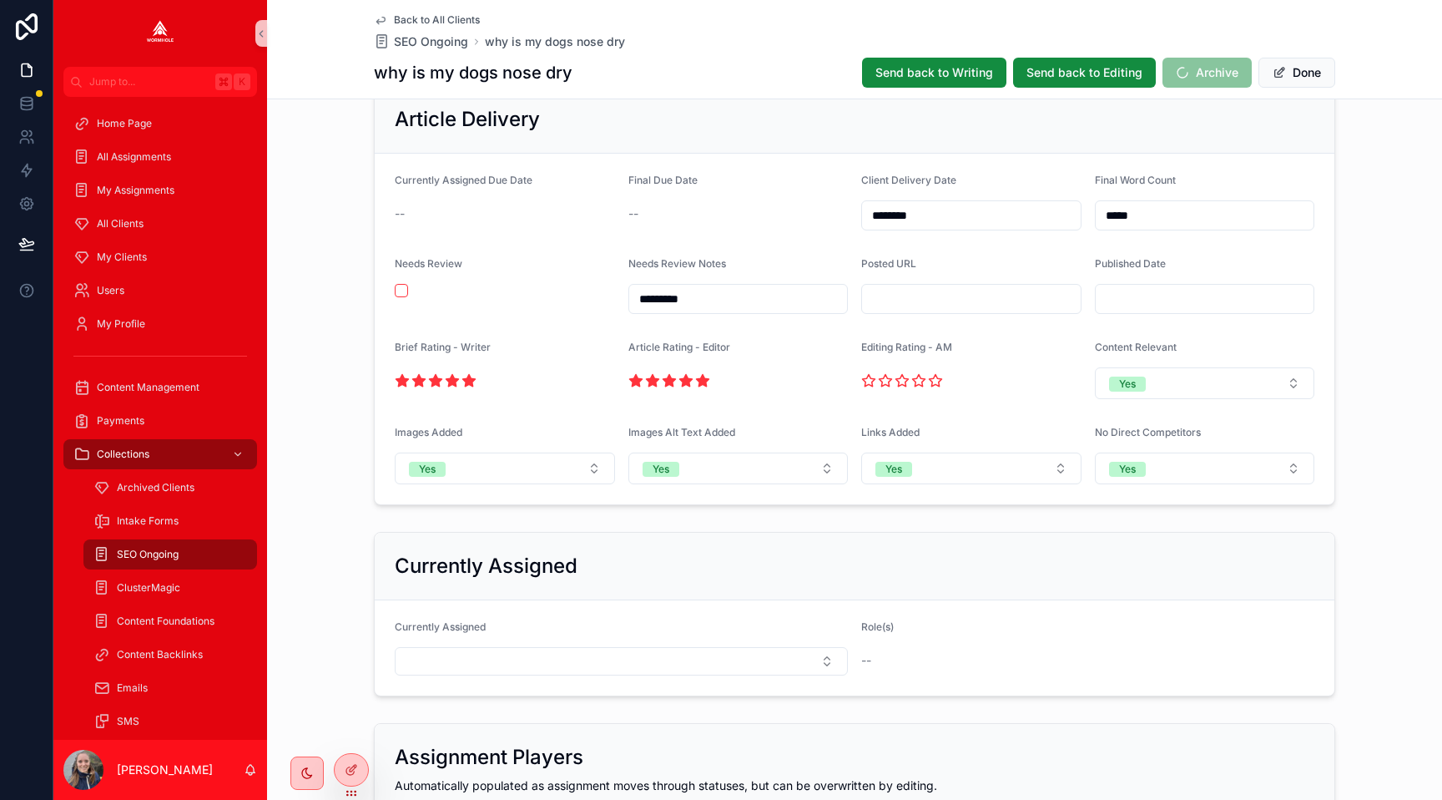
click at [977, 300] on input "scrollable content" at bounding box center [971, 298] width 219 height 23
paste input "**********"
type input "**********"
click at [1349, 331] on div "**********" at bounding box center [854, 294] width 1175 height 433
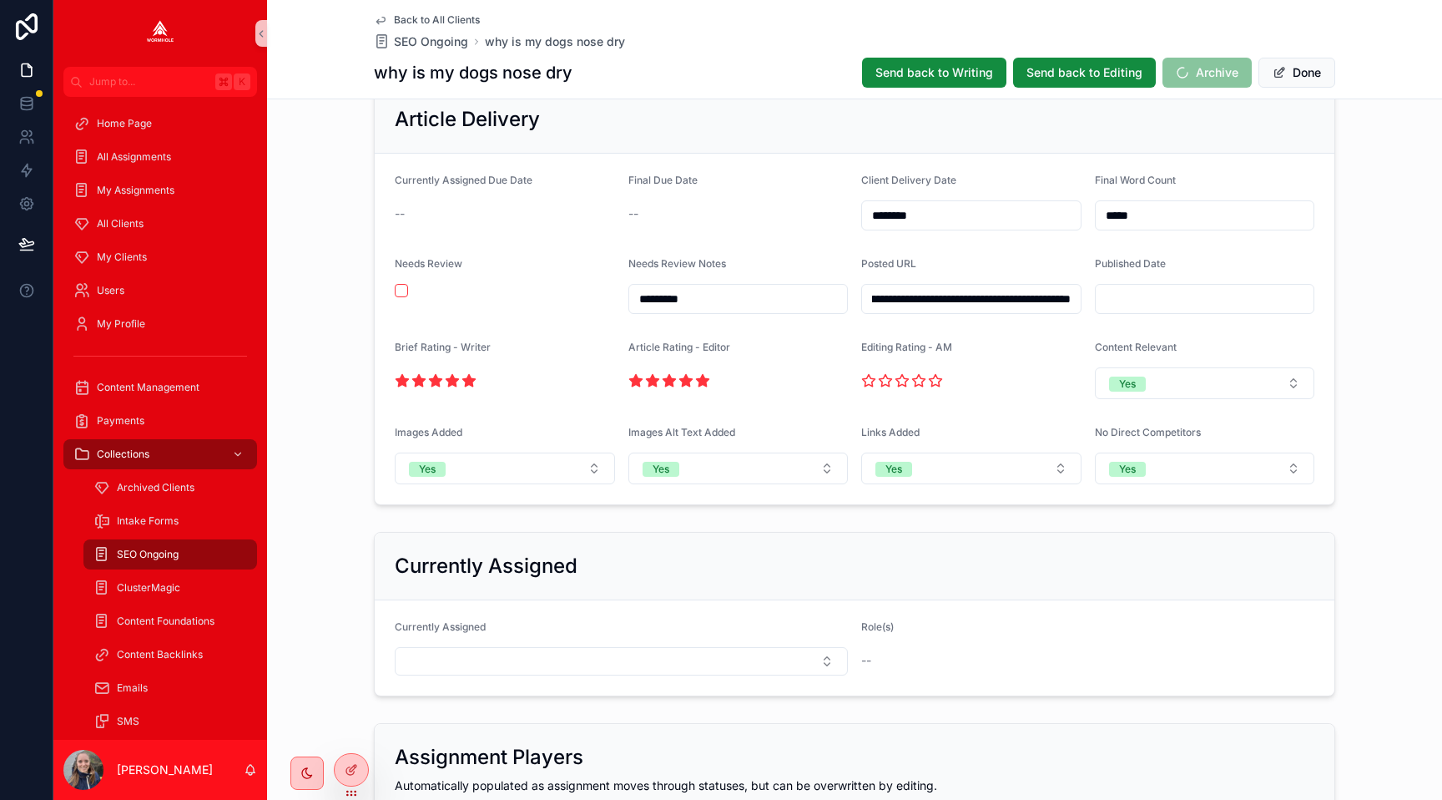
scroll to position [0, 0]
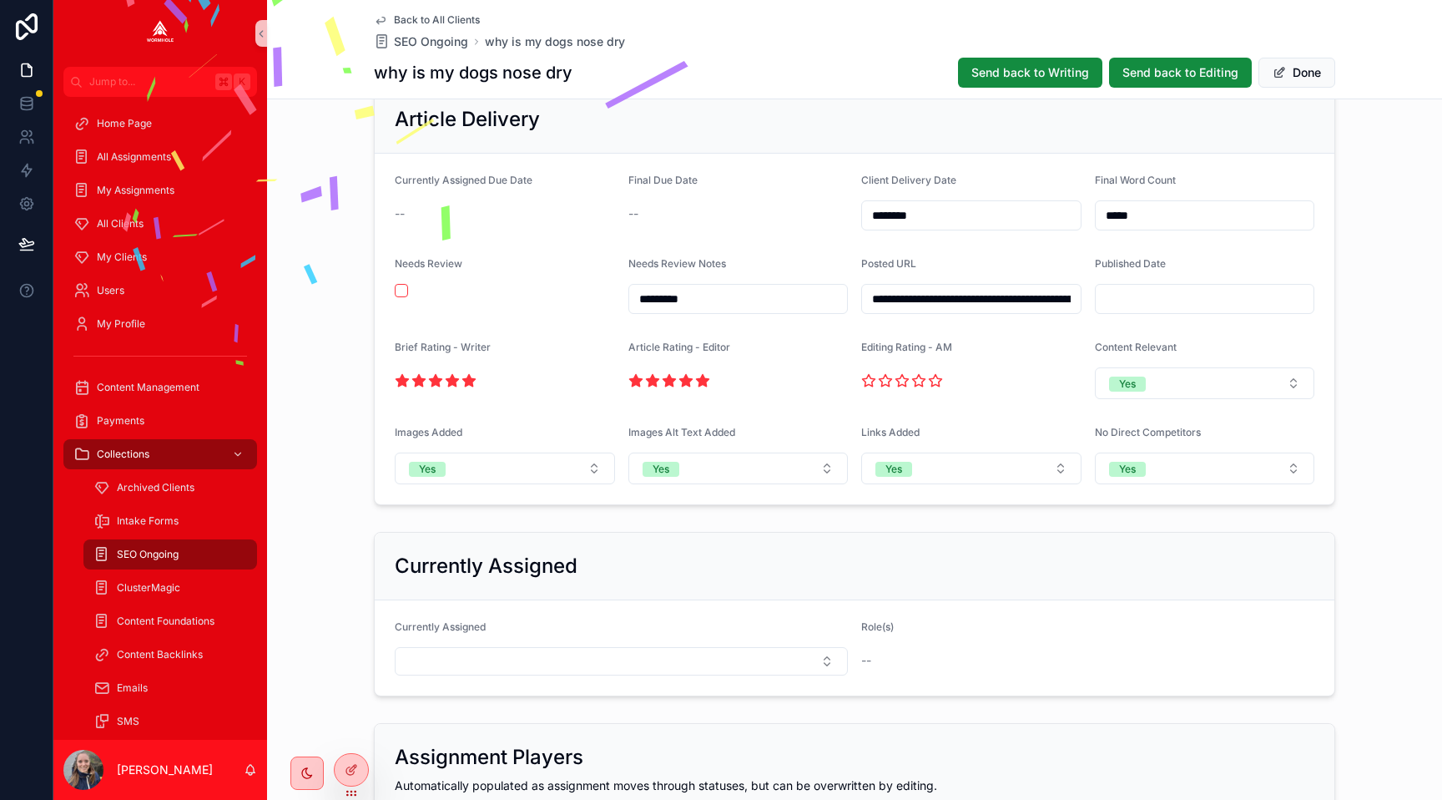
click at [1301, 78] on button "Done" at bounding box center [1297, 73] width 77 height 30
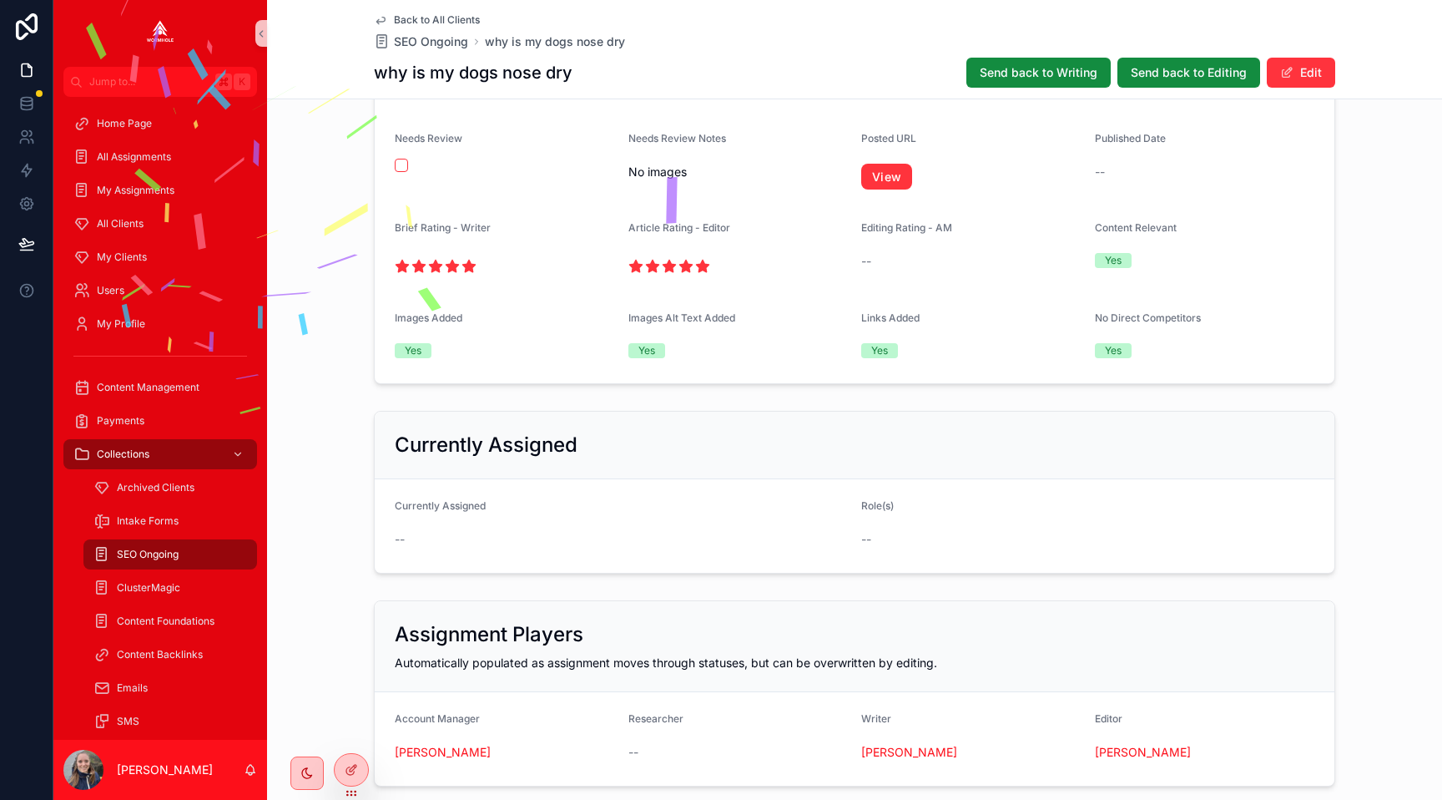
scroll to position [1087, 0]
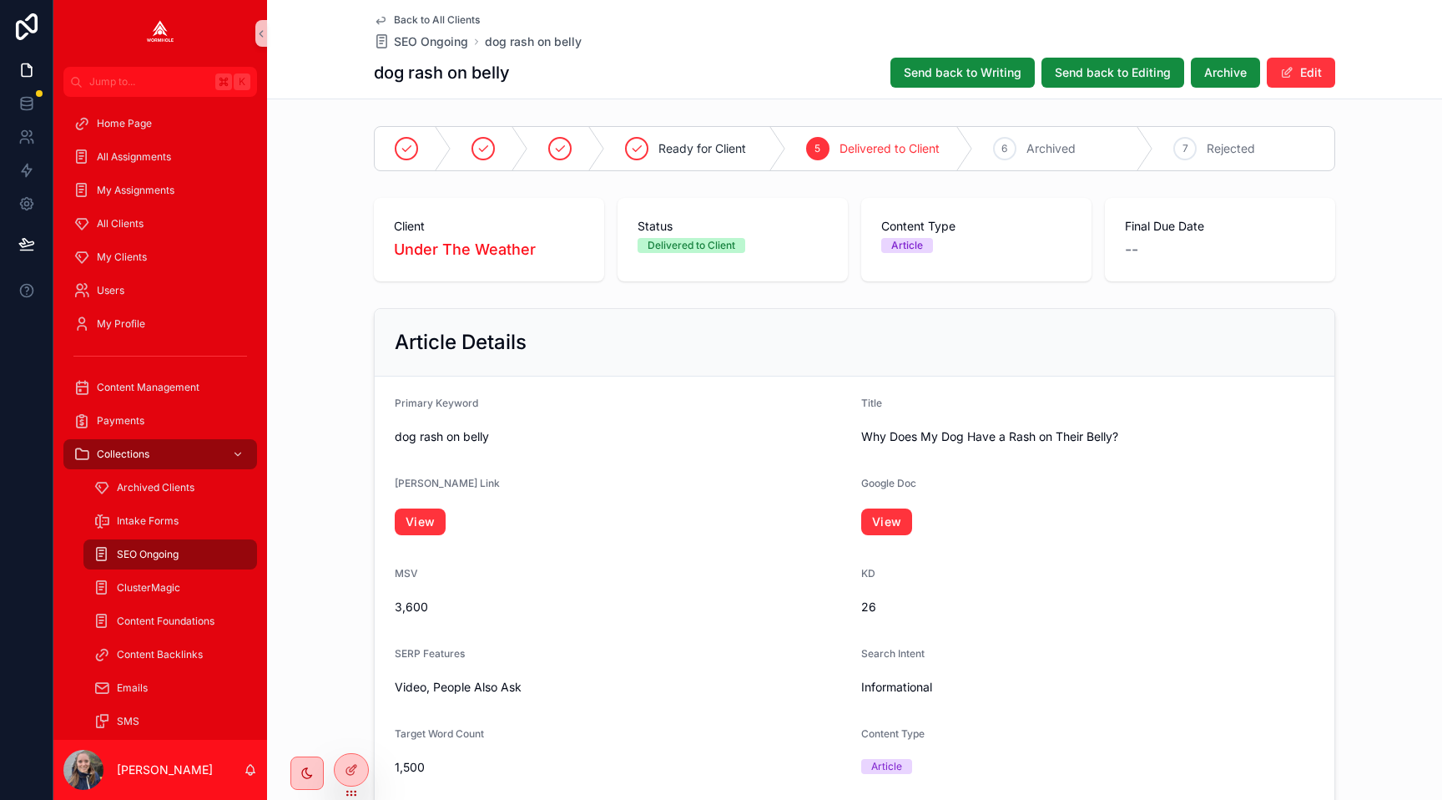
scroll to position [1589, 0]
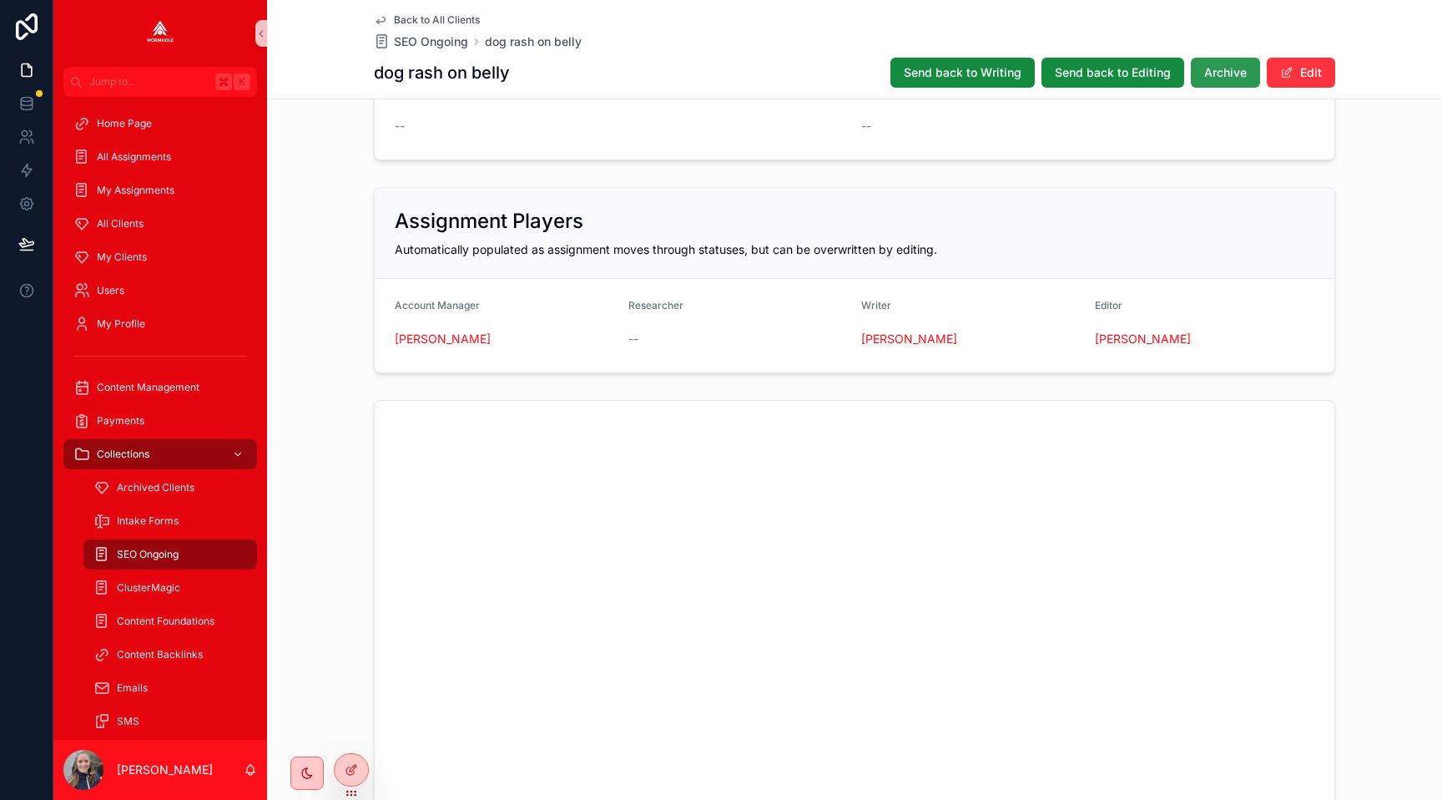
click at [1225, 68] on span "Archive" at bounding box center [1225, 72] width 43 height 17
click at [1296, 72] on button "Edit" at bounding box center [1301, 73] width 68 height 30
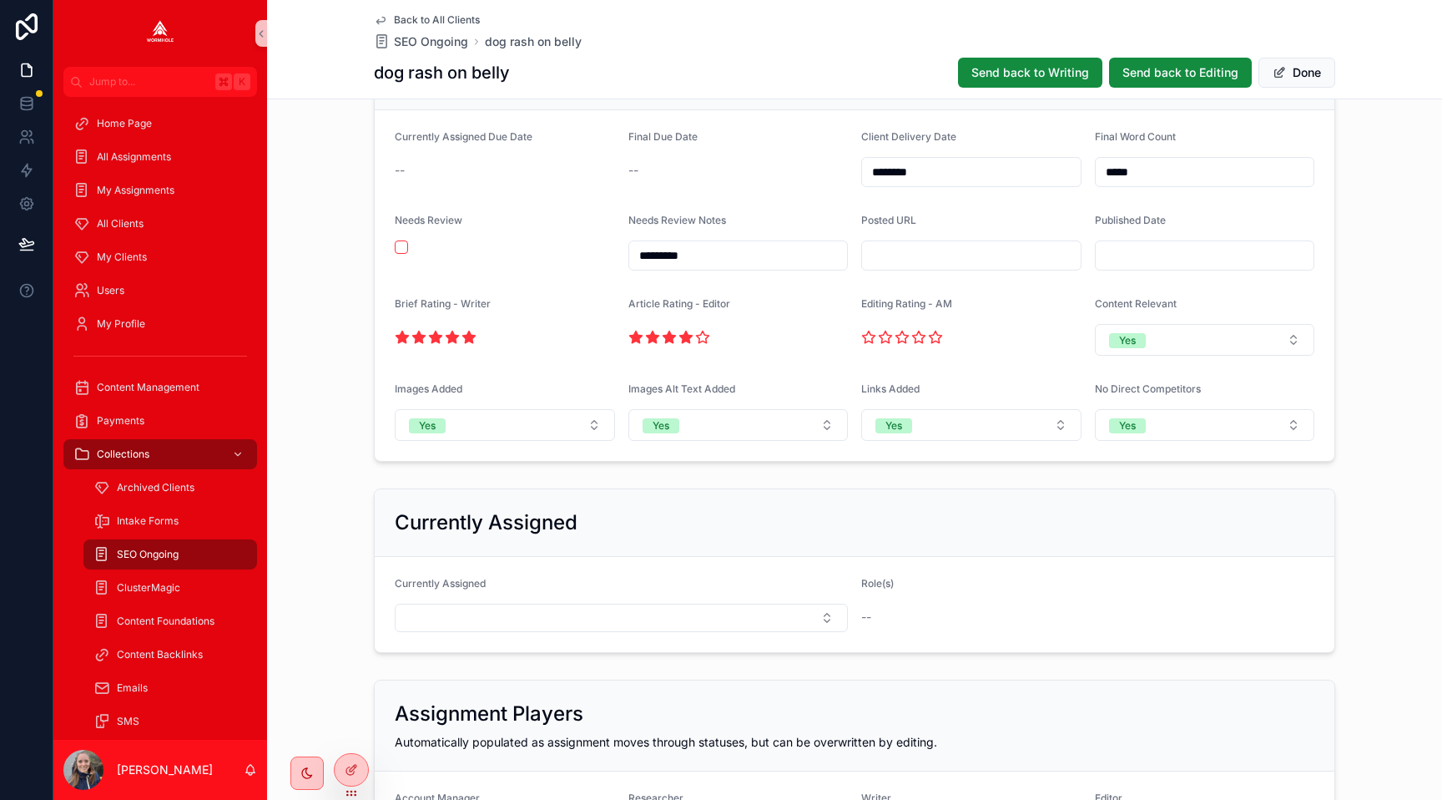
scroll to position [1227, 0]
click at [898, 254] on input "scrollable content" at bounding box center [971, 256] width 219 height 23
paste input "**********"
type input "**********"
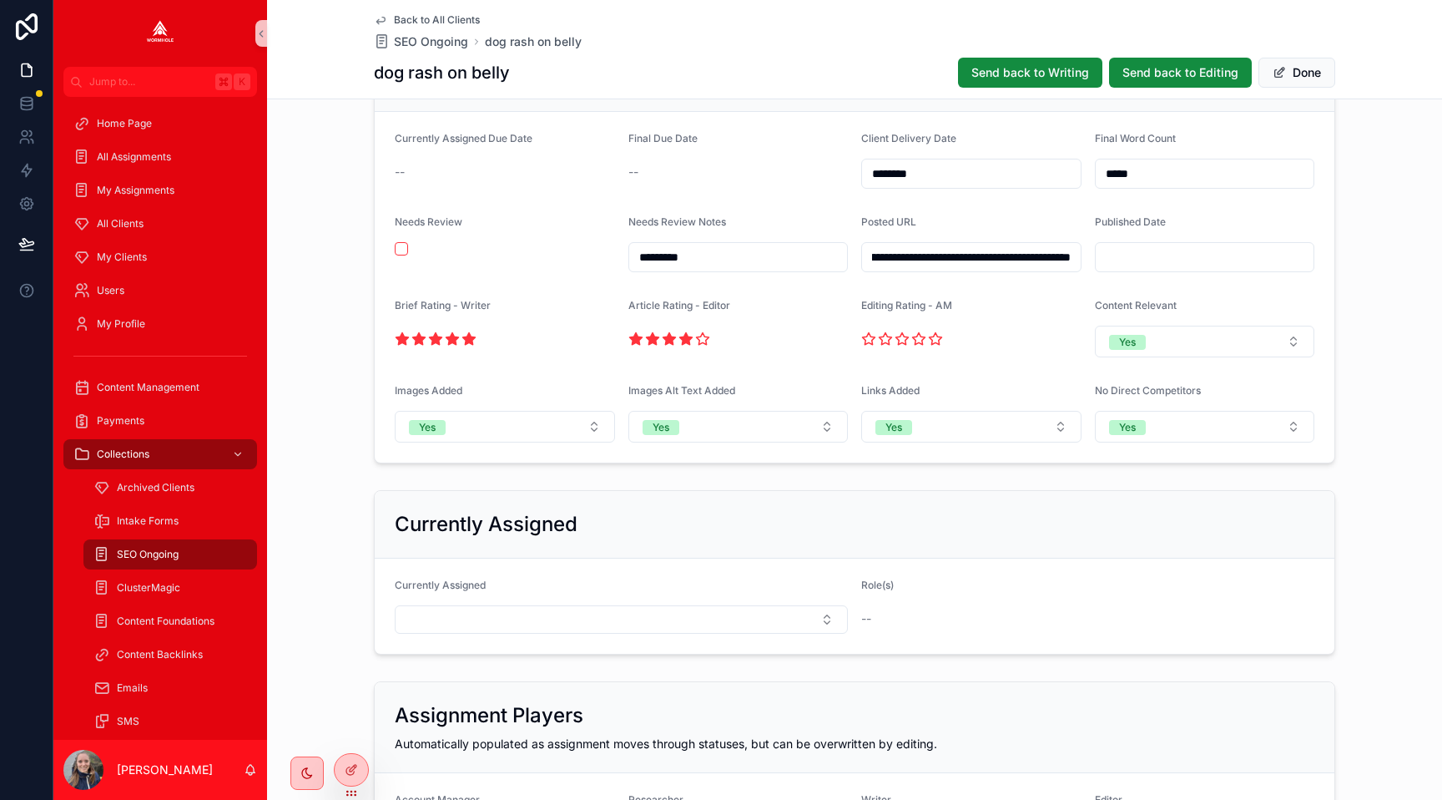
click at [1356, 140] on div "**********" at bounding box center [854, 253] width 1175 height 433
click at [1294, 73] on button "Done" at bounding box center [1297, 73] width 77 height 30
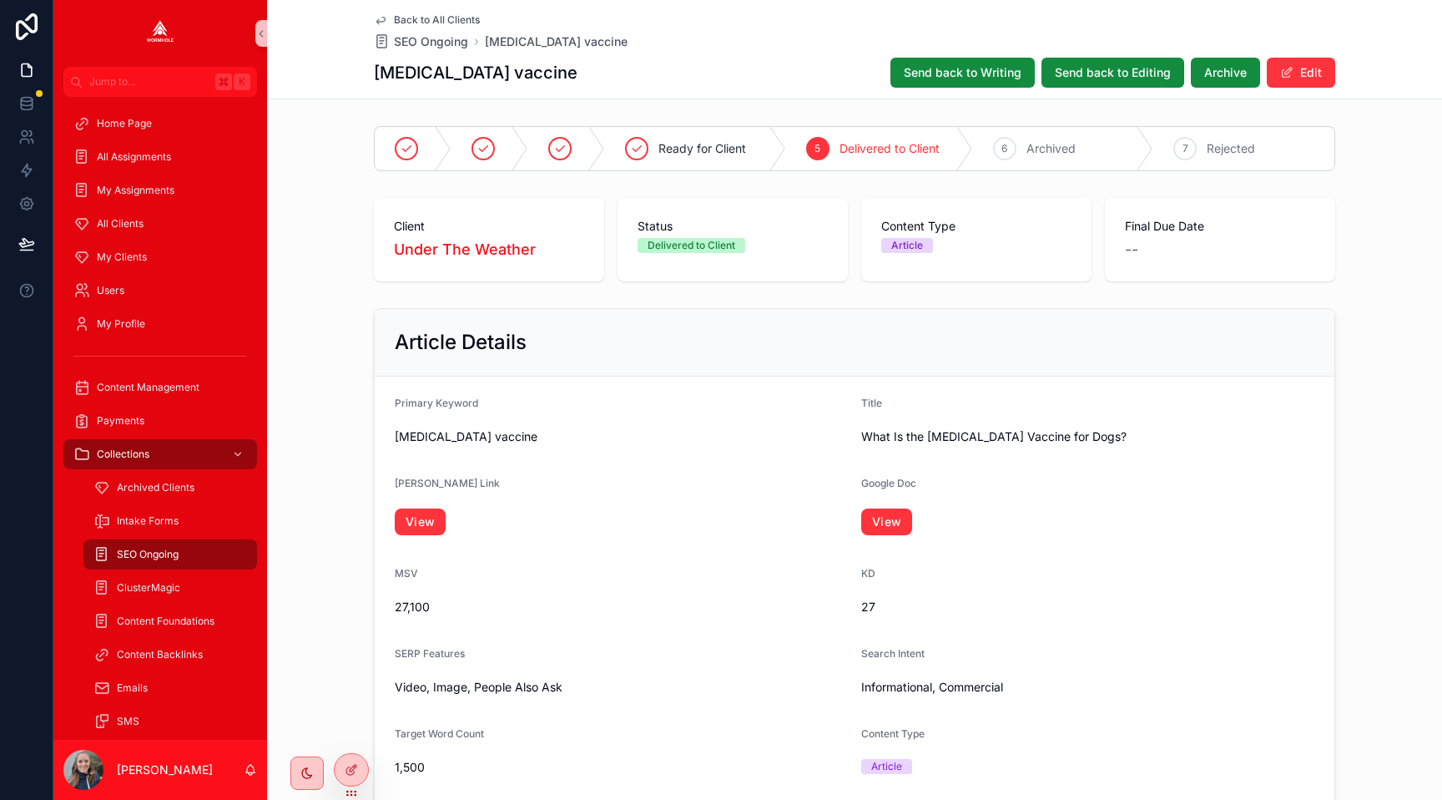
scroll to position [1589, 0]
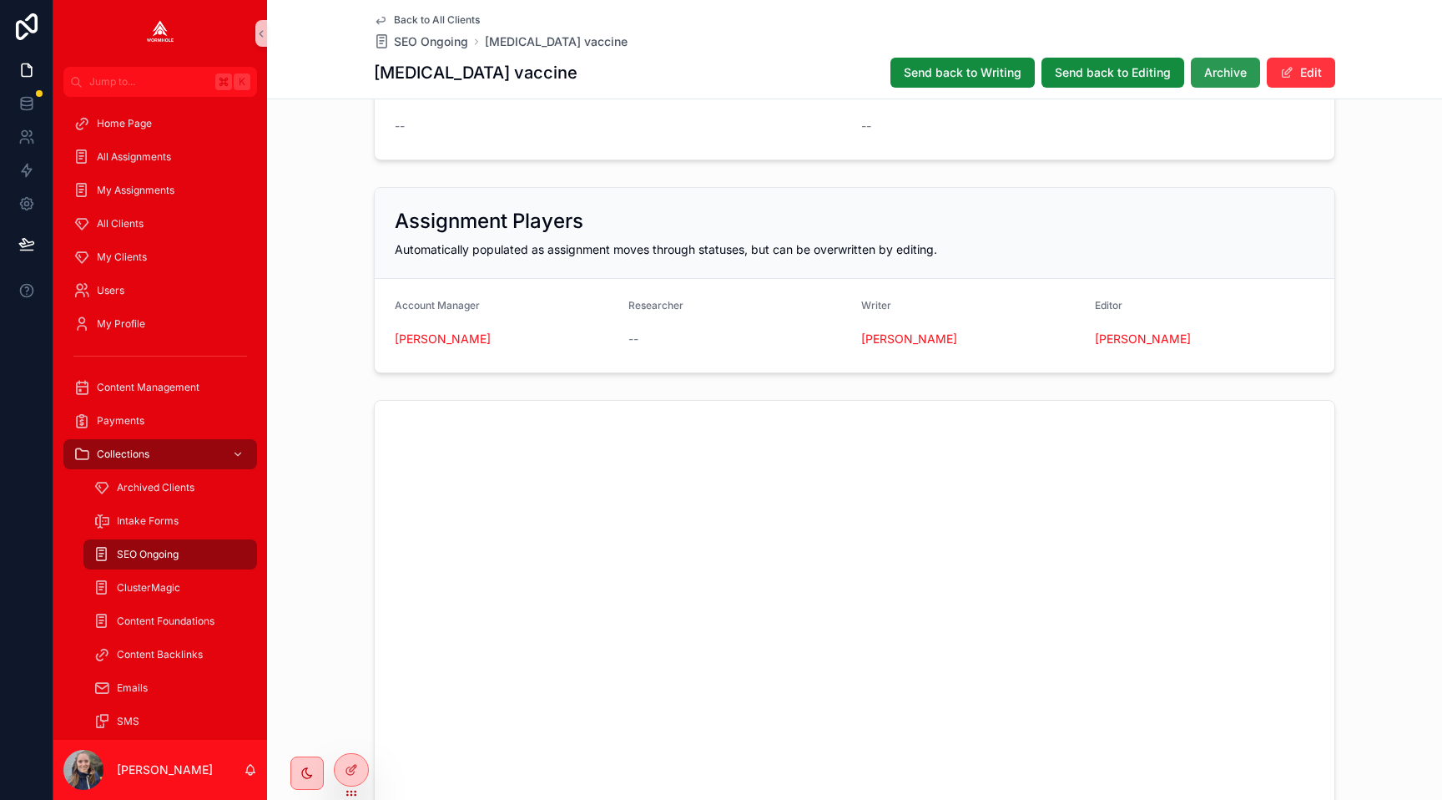
click at [1214, 73] on span "Archive" at bounding box center [1225, 72] width 43 height 17
click at [1307, 70] on button "Edit" at bounding box center [1301, 73] width 68 height 30
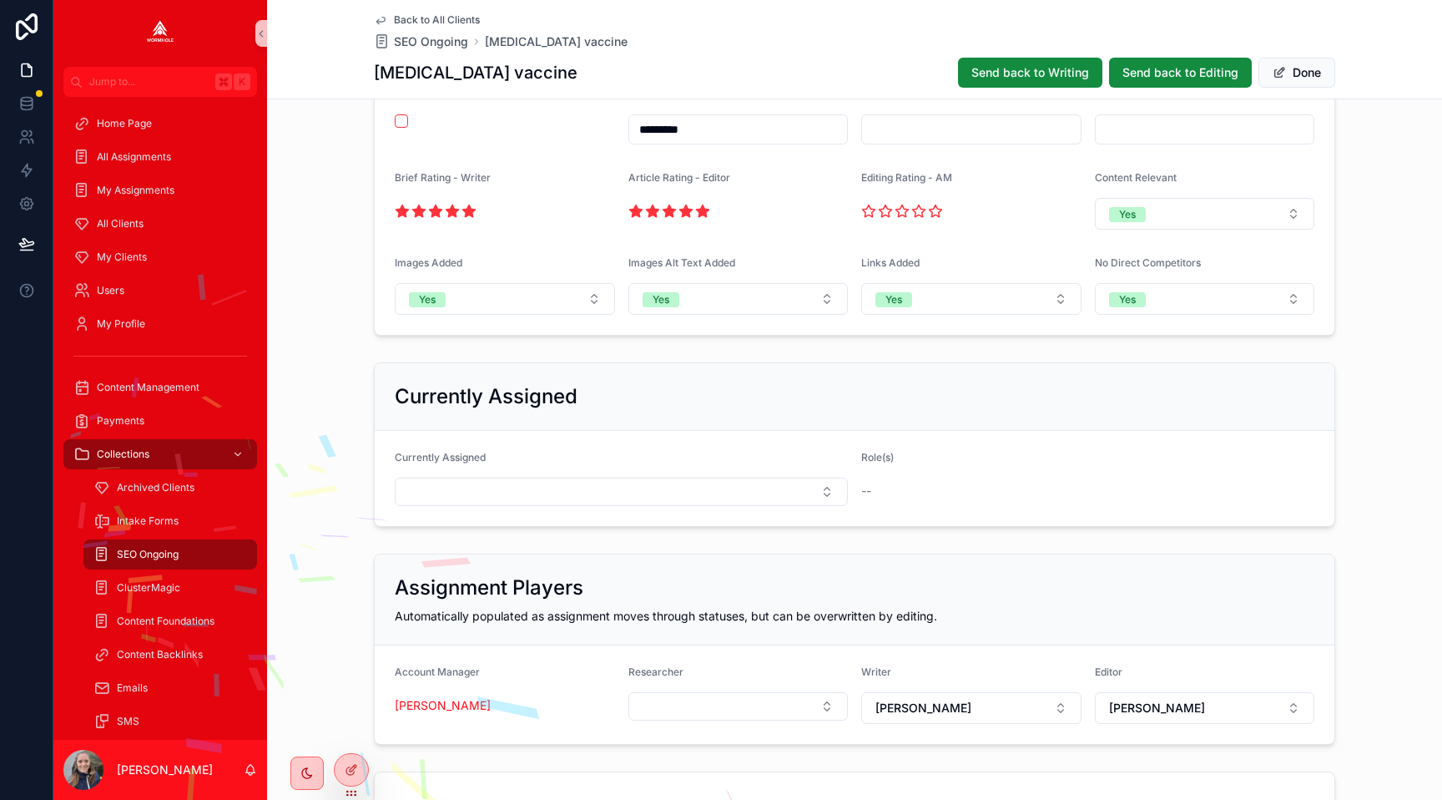
scroll to position [1345, 0]
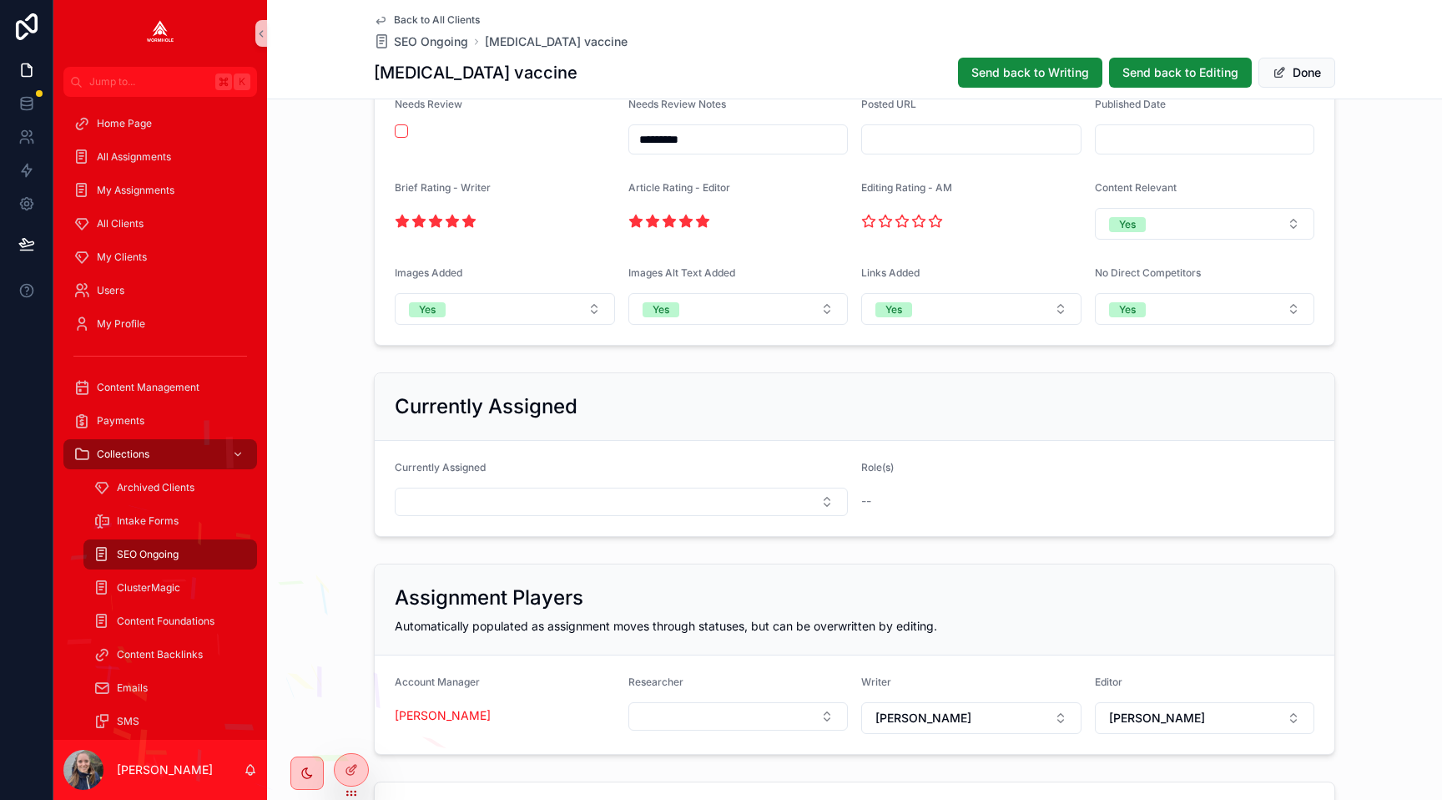
click at [909, 143] on input "scrollable content" at bounding box center [971, 139] width 219 height 23
paste input "**********"
type input "**********"
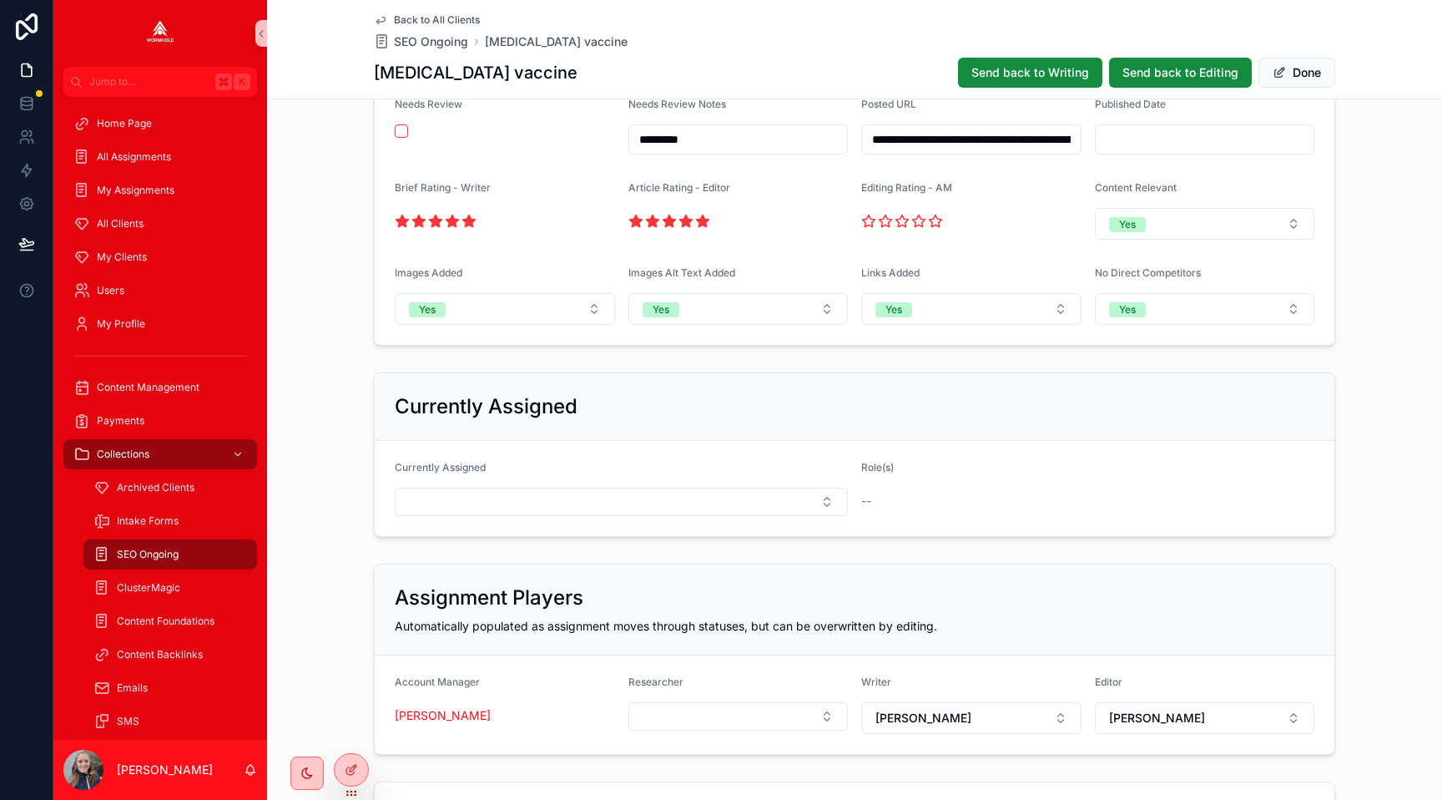
click at [1042, 186] on div "Editing Rating - AM" at bounding box center [971, 191] width 220 height 20
click at [1310, 71] on button "Done" at bounding box center [1297, 73] width 77 height 30
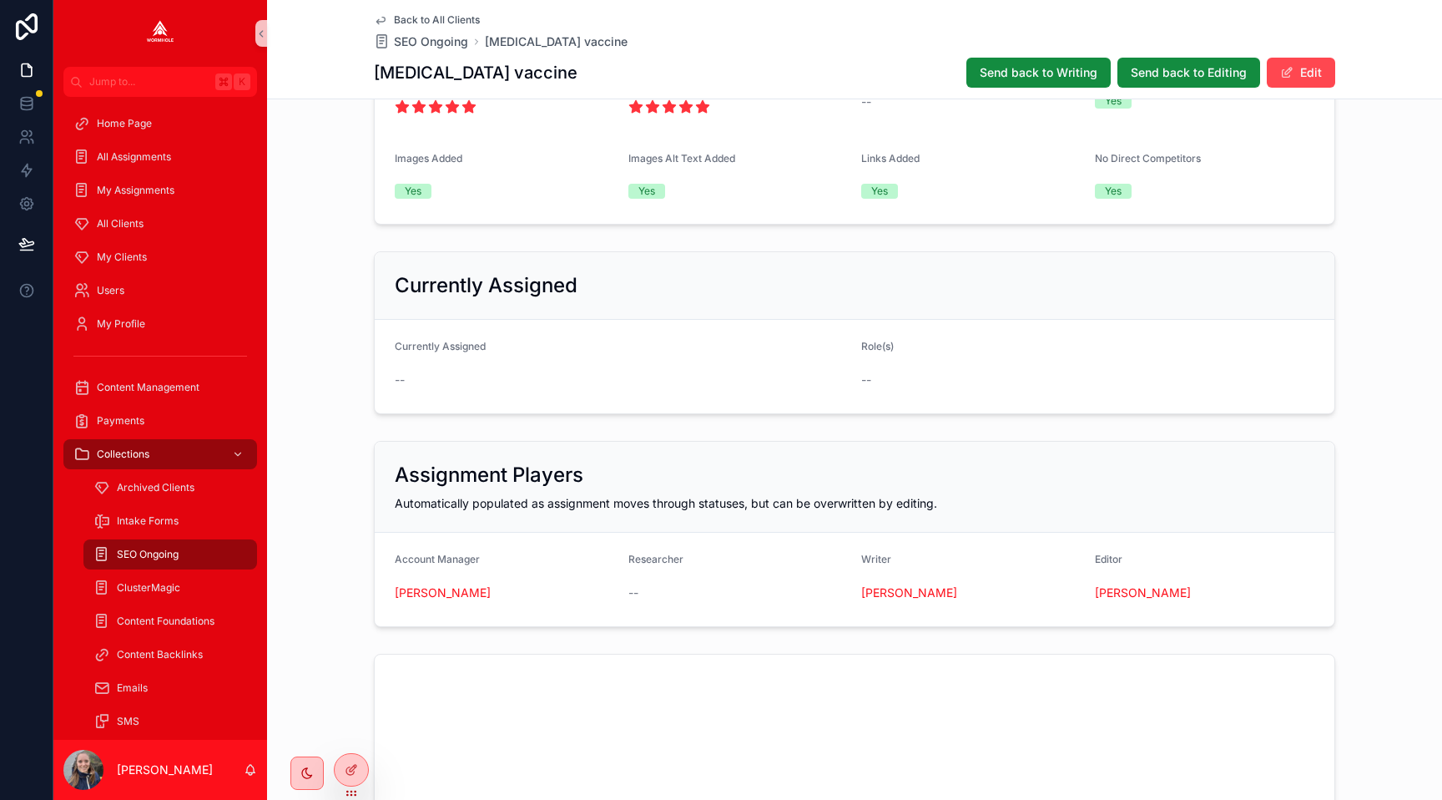
scroll to position [1223, 0]
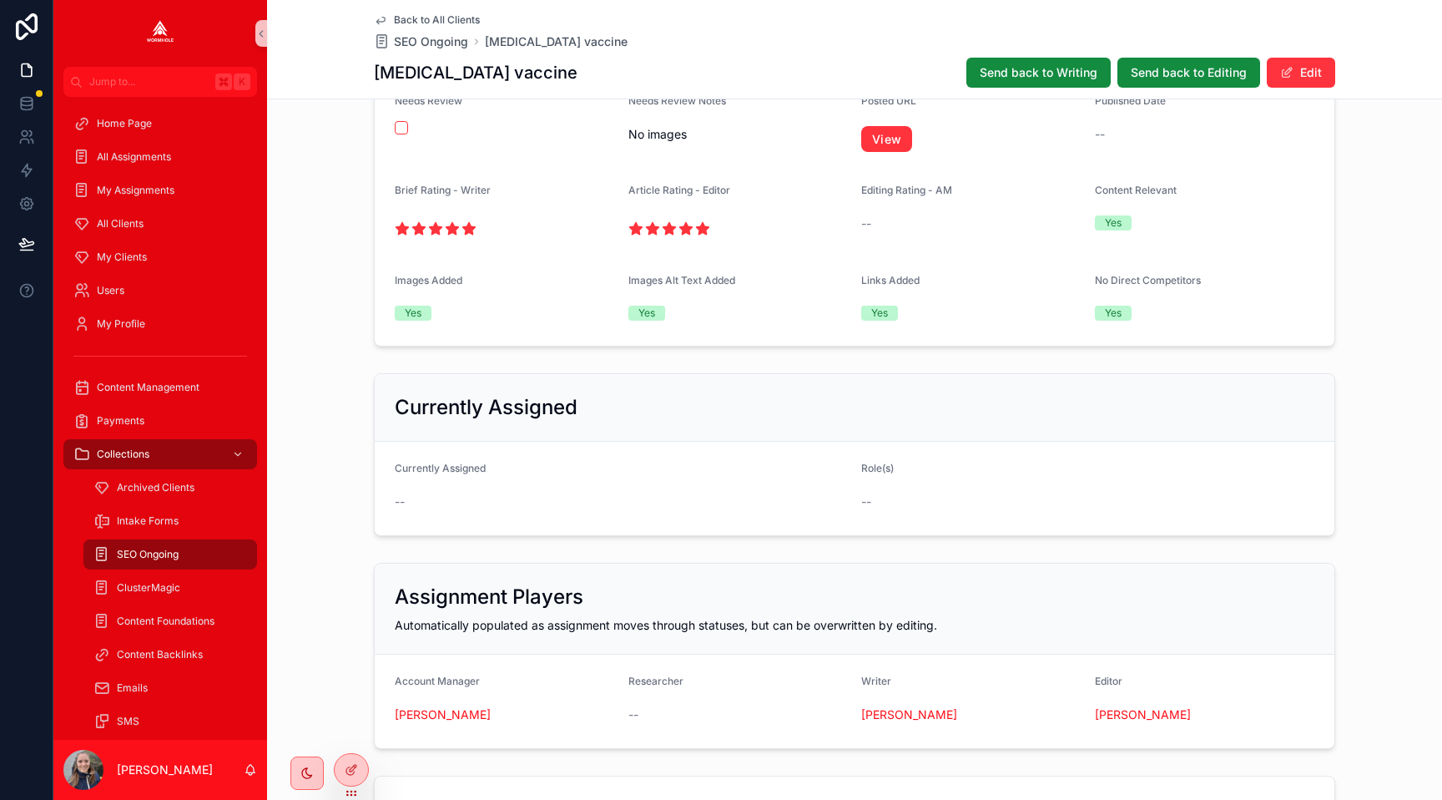
click at [840, 38] on div "Back to All Clients SEO Ongoing bordetella vaccine" at bounding box center [855, 31] width 962 height 37
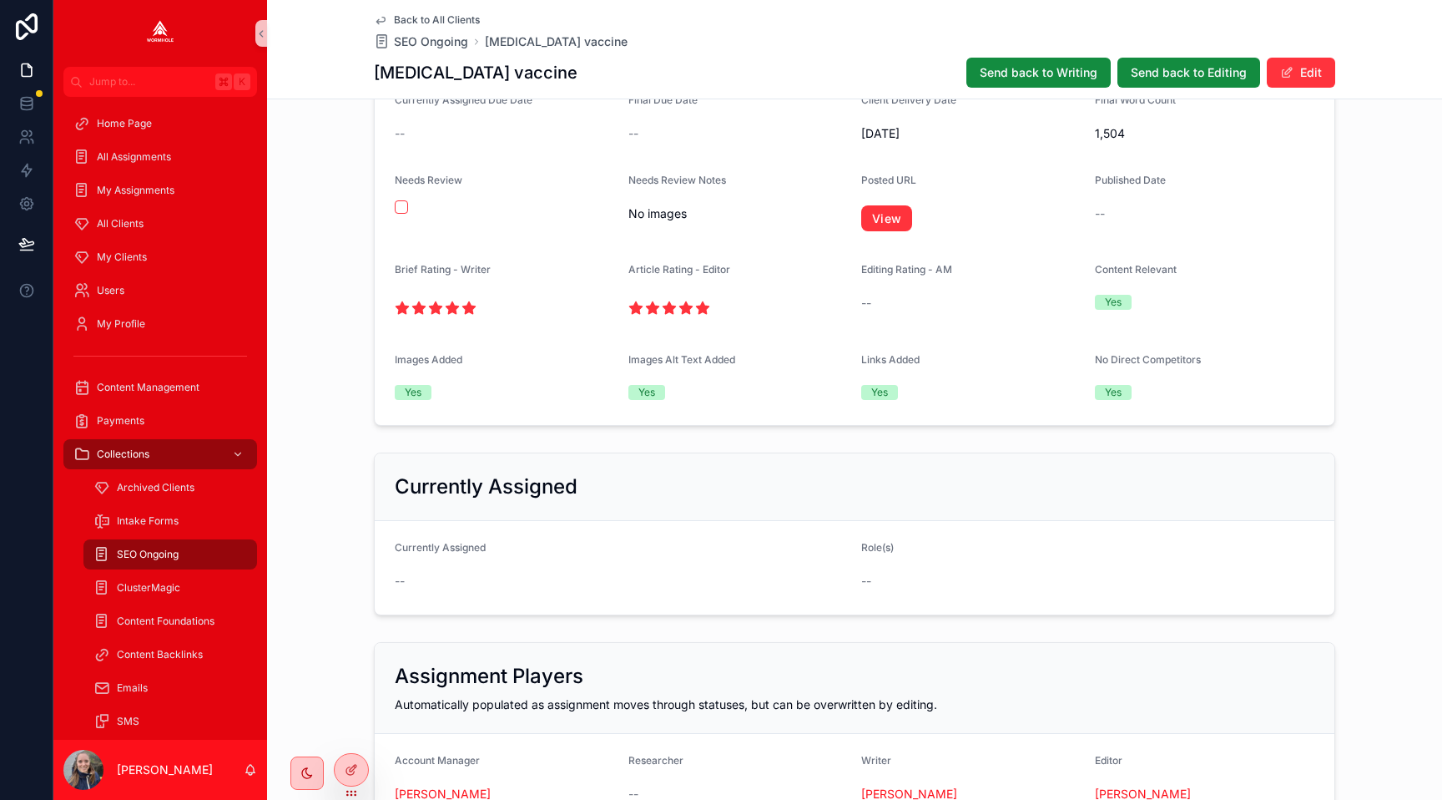
scroll to position [1087, 0]
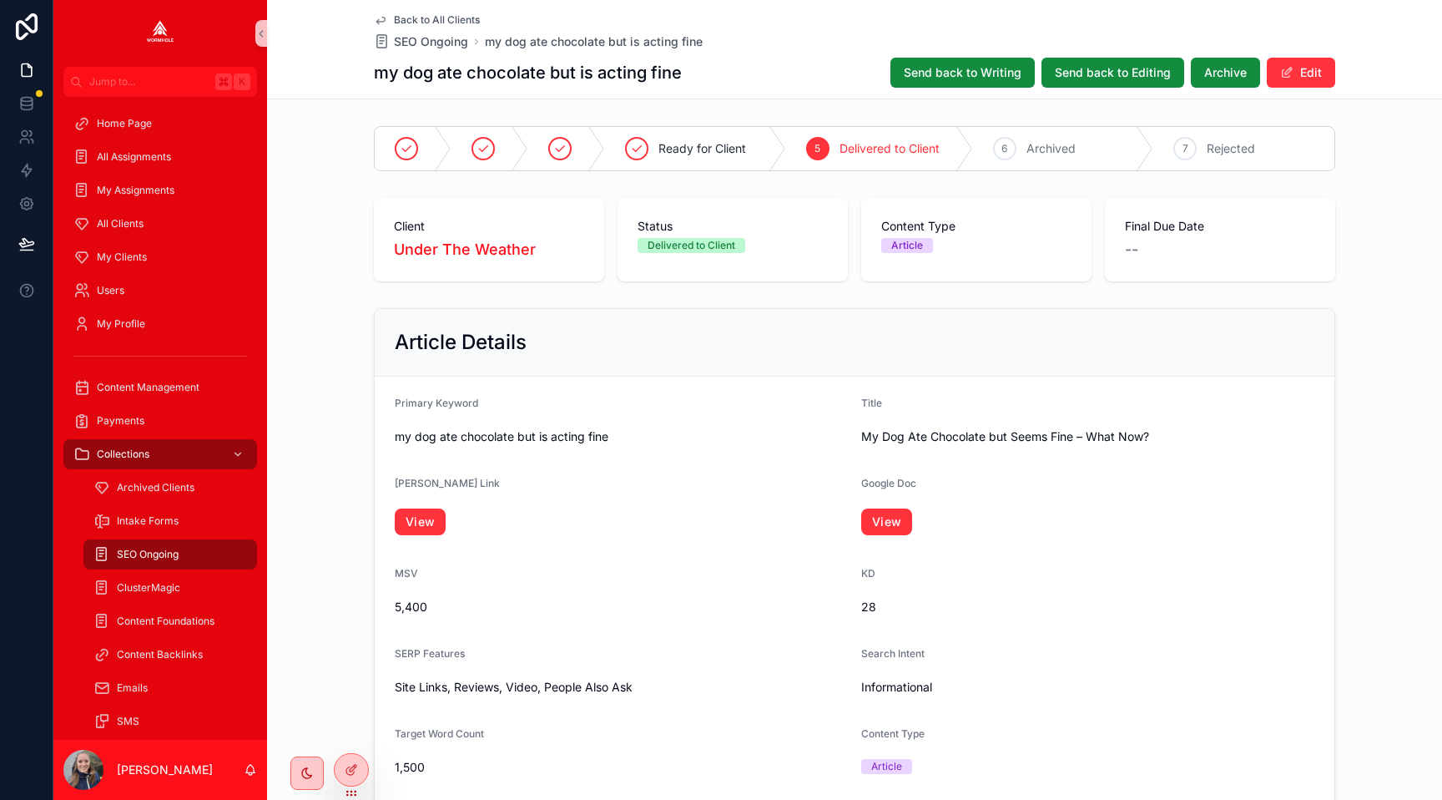
scroll to position [1589, 0]
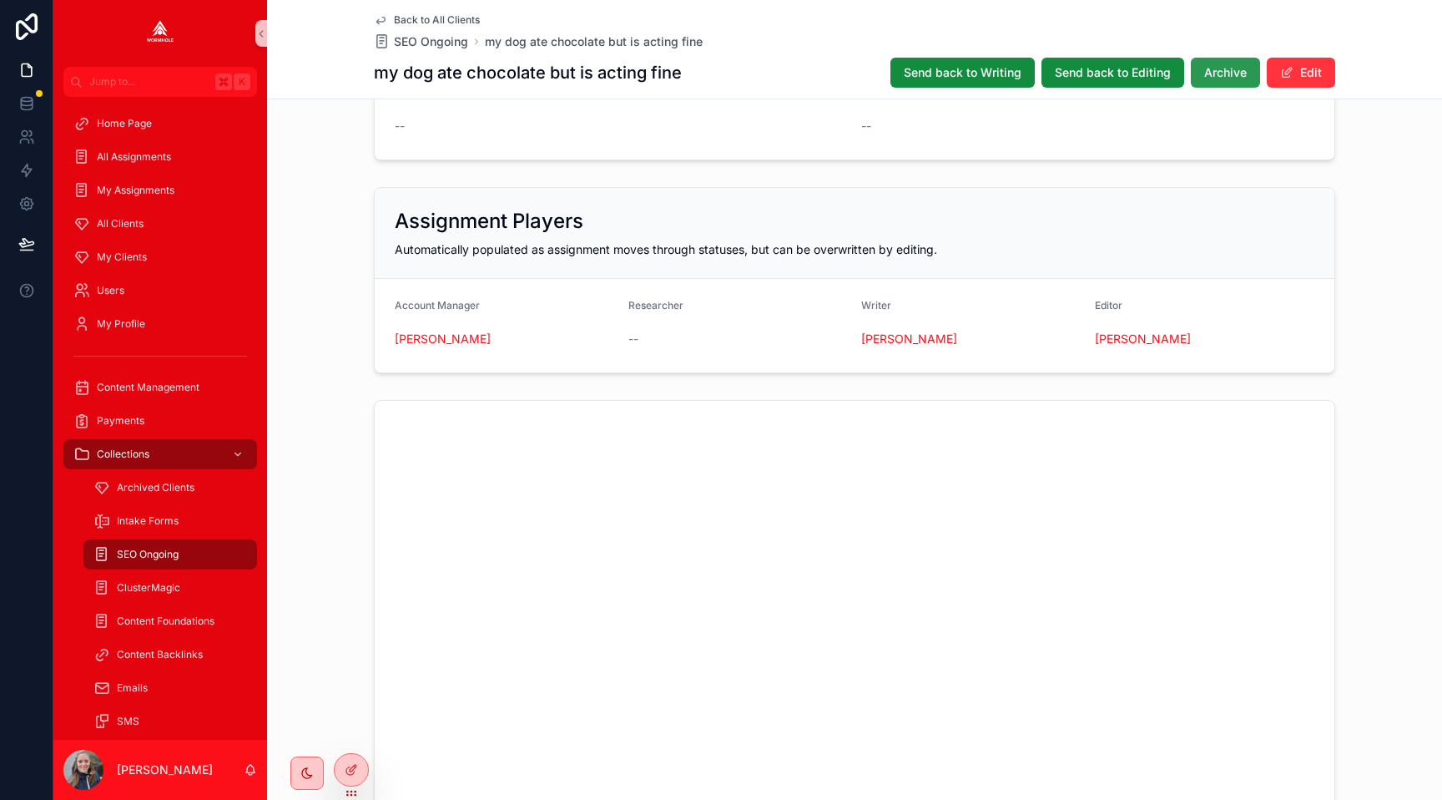
click at [1241, 76] on span "Archive" at bounding box center [1225, 72] width 43 height 17
click at [1310, 71] on button "Edit" at bounding box center [1301, 73] width 68 height 30
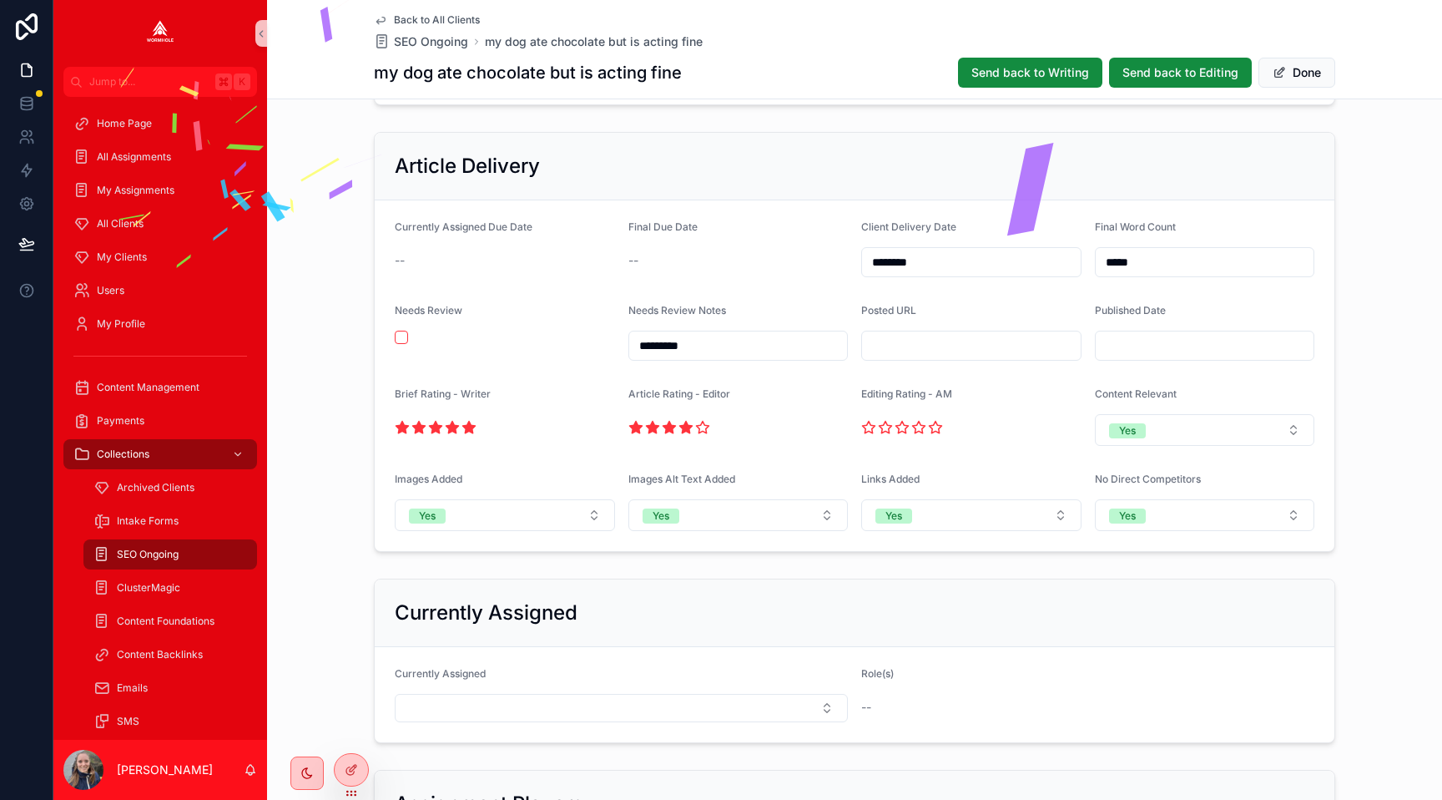
scroll to position [1149, 0]
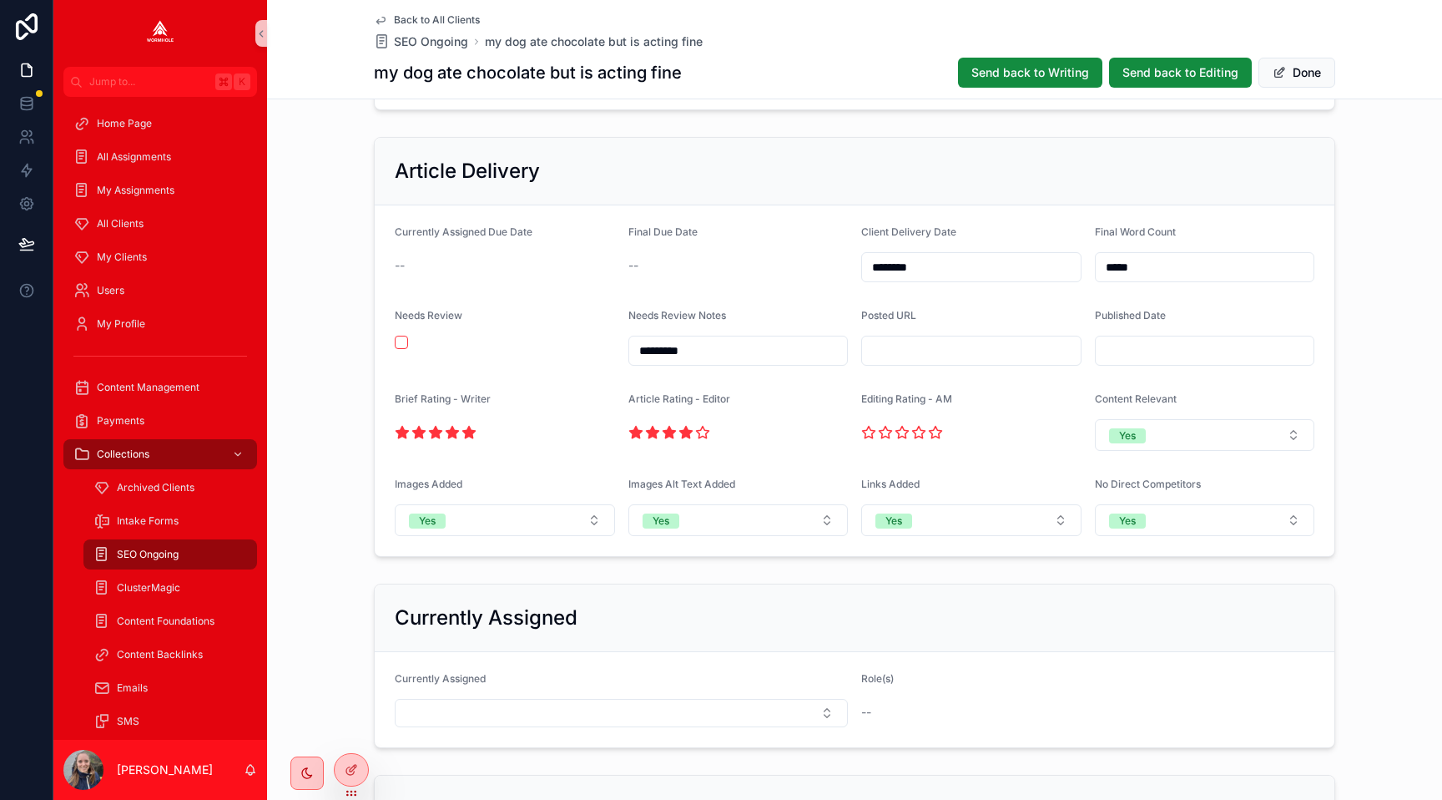
click at [893, 343] on input "scrollable content" at bounding box center [971, 350] width 219 height 23
paste input "**********"
type input "**********"
click at [1383, 301] on div "**********" at bounding box center [854, 346] width 1175 height 433
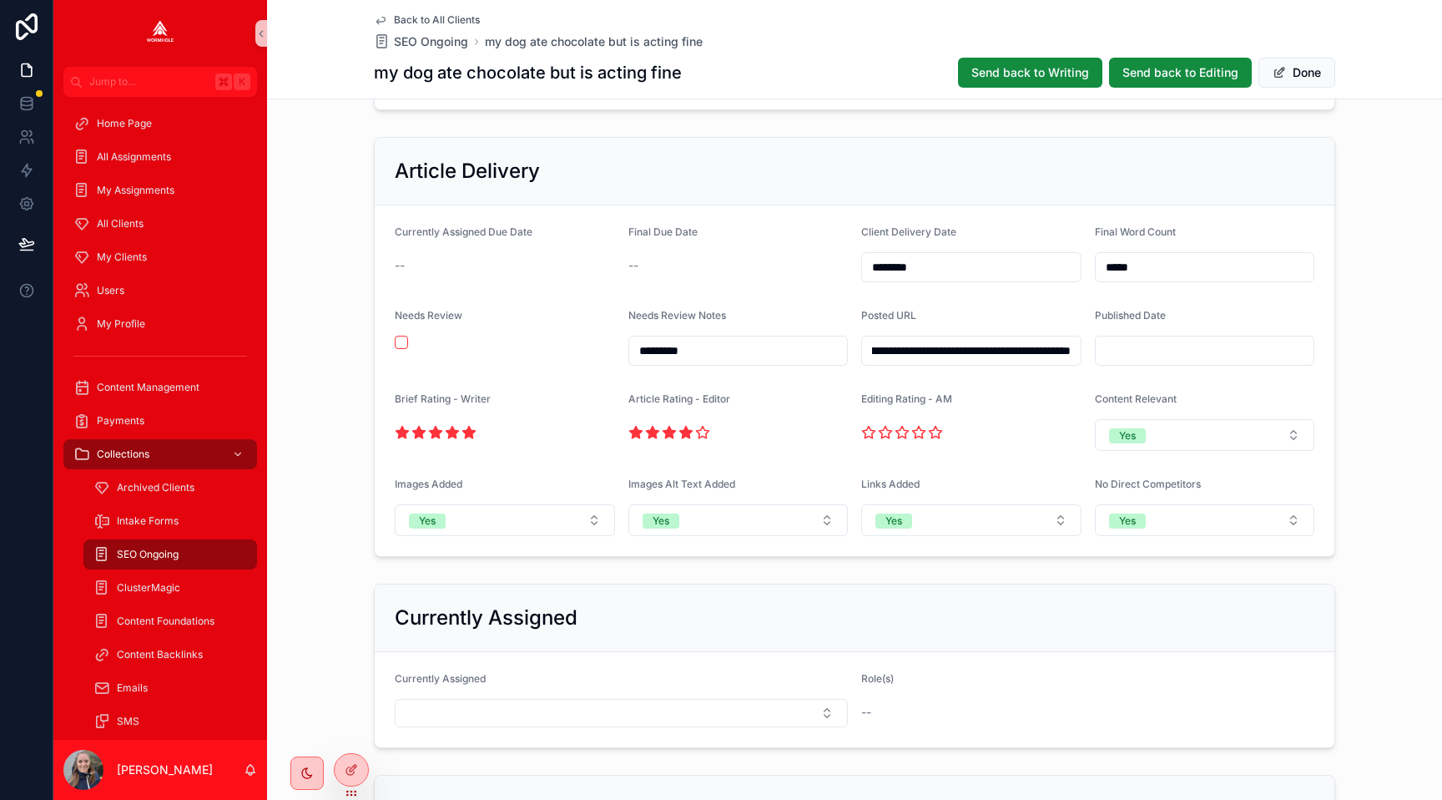
scroll to position [0, 0]
click at [1277, 74] on span "scrollable content" at bounding box center [1279, 72] width 13 height 13
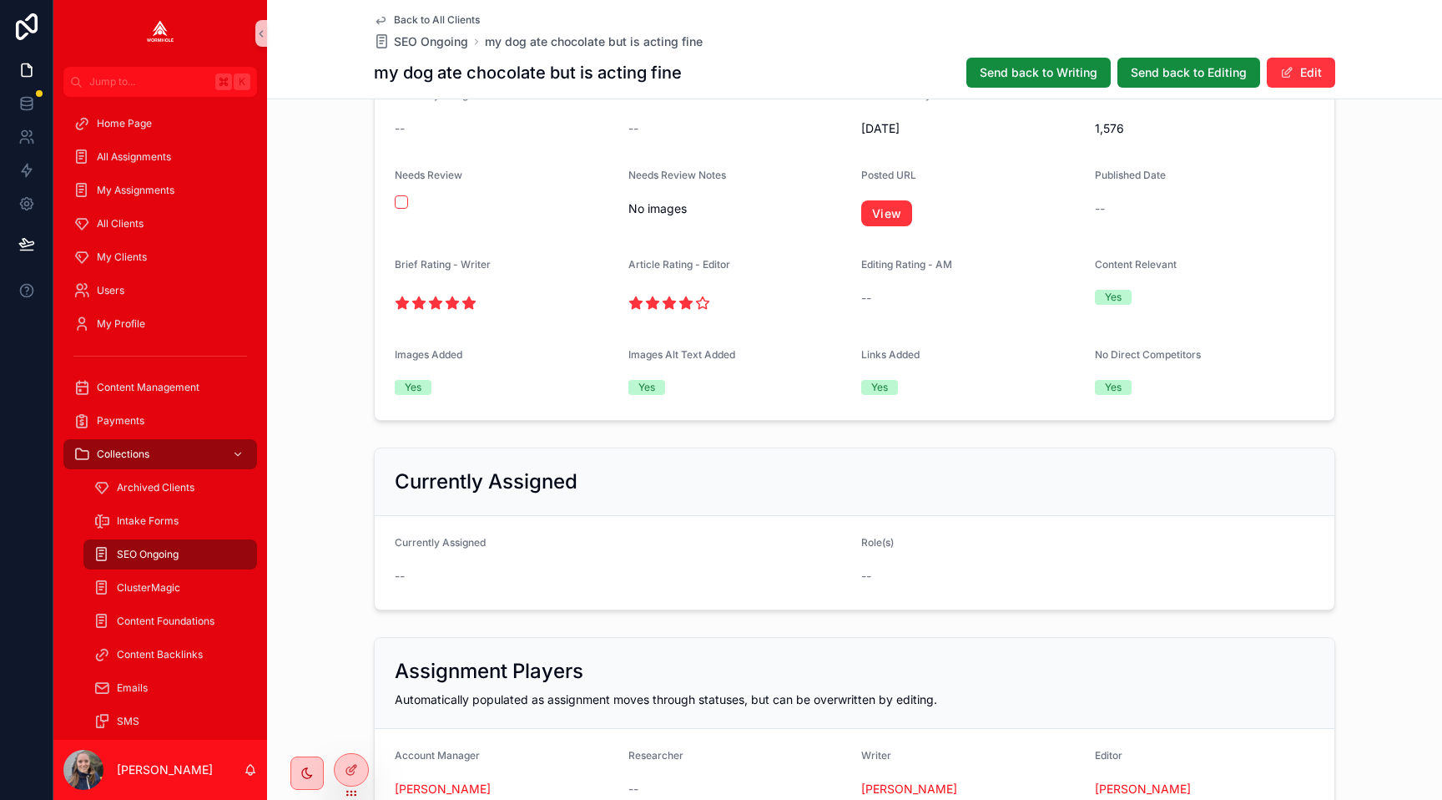
scroll to position [1035, 0]
